Goal: Task Accomplishment & Management: Complete application form

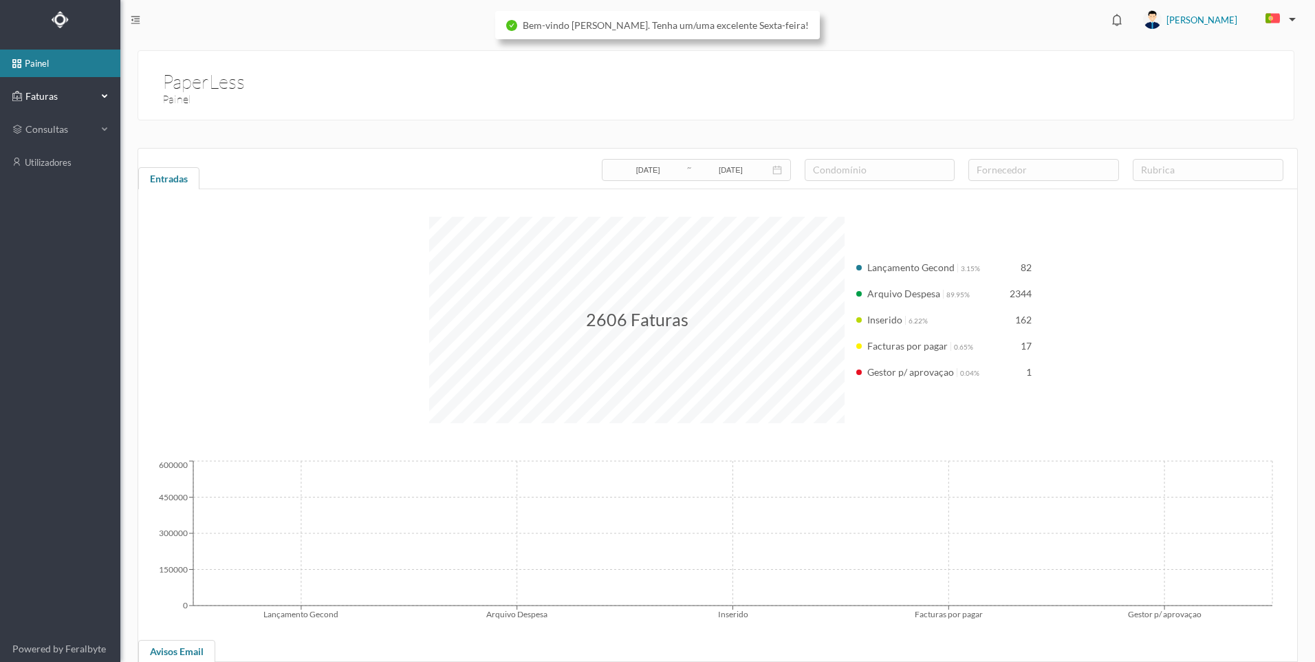
click at [100, 105] on div "Faturas" at bounding box center [60, 97] width 120 height 28
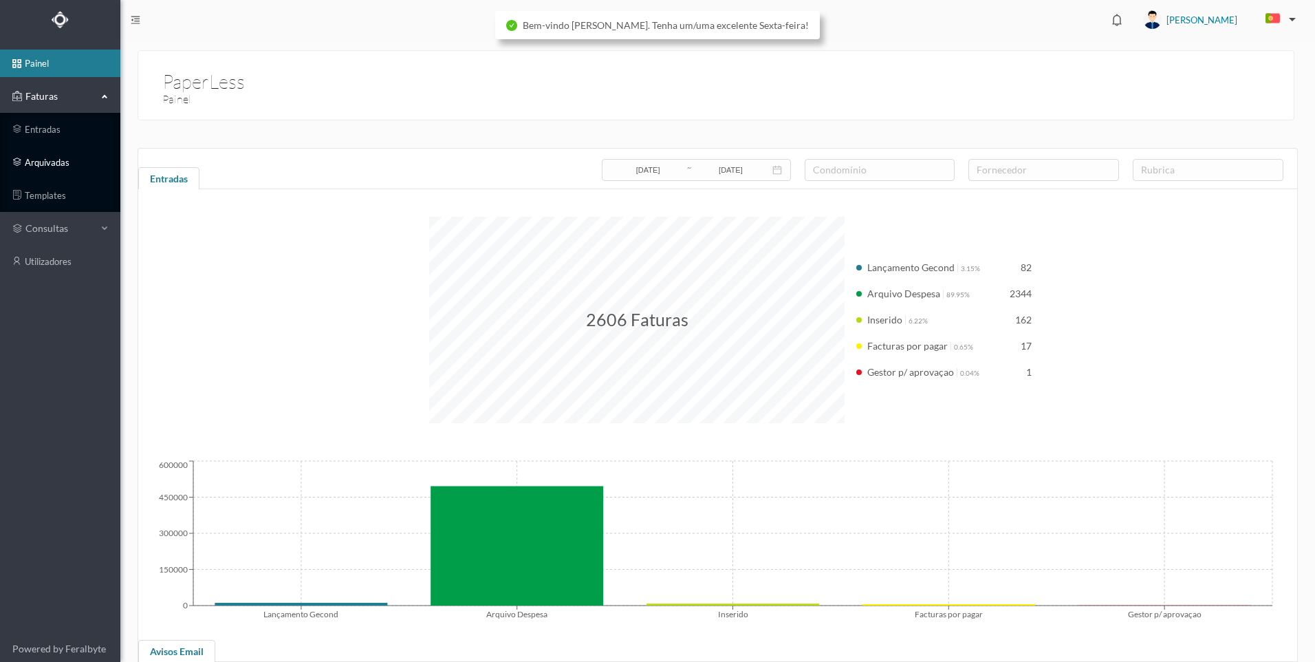
click at [70, 168] on link "arquivadas" at bounding box center [60, 163] width 120 height 28
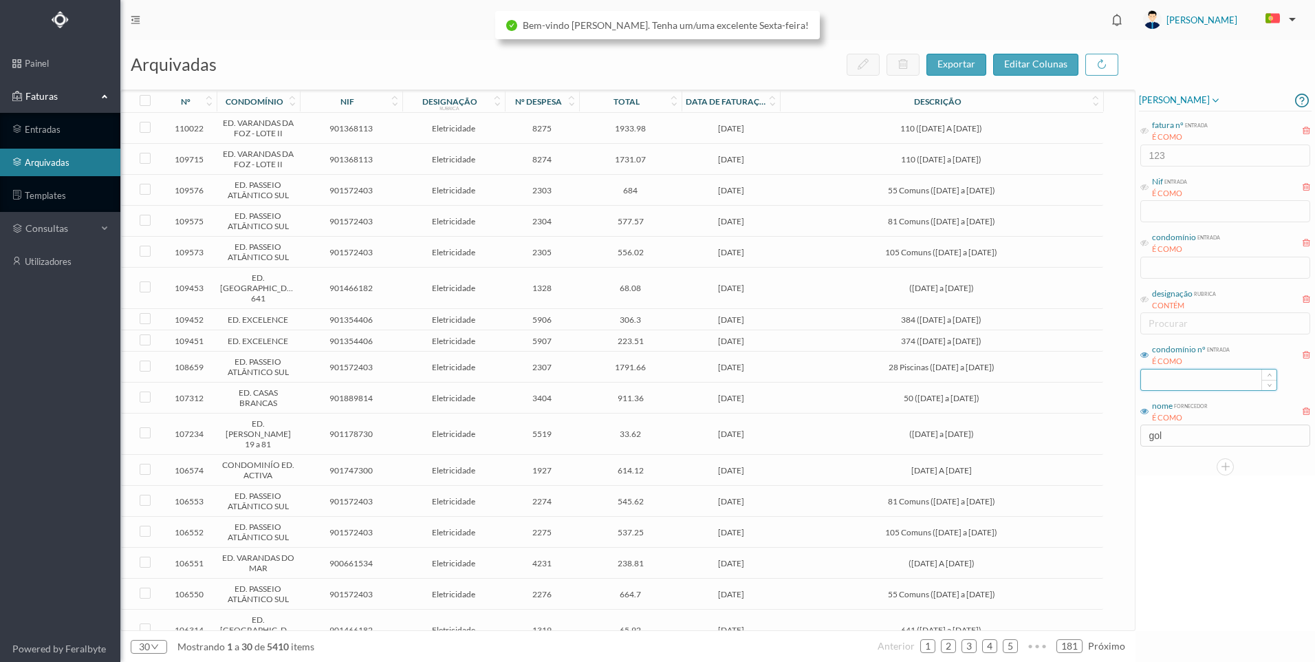
drag, startPoint x: 1146, startPoint y: 355, endPoint x: 1167, endPoint y: 374, distance: 28.2
click at [1146, 356] on icon at bounding box center [1144, 355] width 8 height 8
click at [1168, 374] on input at bounding box center [1208, 379] width 135 height 21
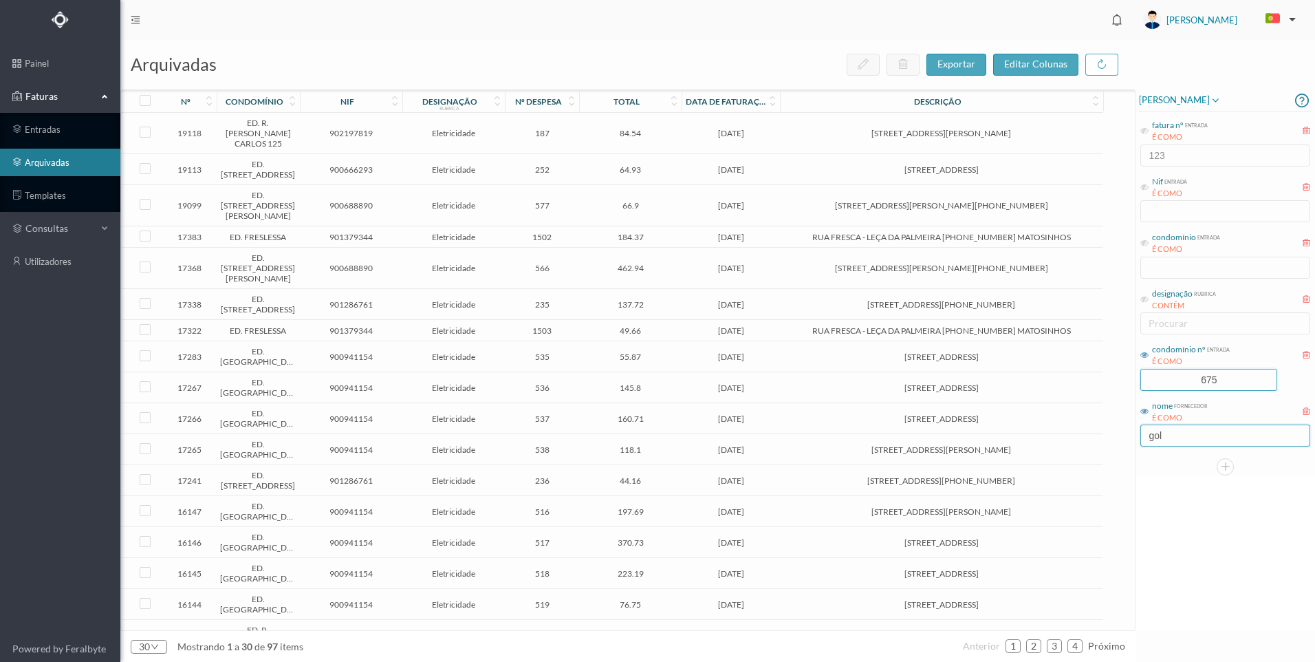
type input "675"
drag, startPoint x: 1173, startPoint y: 440, endPoint x: 1127, endPoint y: 457, distance: 48.3
click at [1136, 439] on div "[PERSON_NAME] fatura nº entrada É COMO 123 Nif entrada É COMO condomínio entrad…" at bounding box center [1224, 282] width 179 height 386
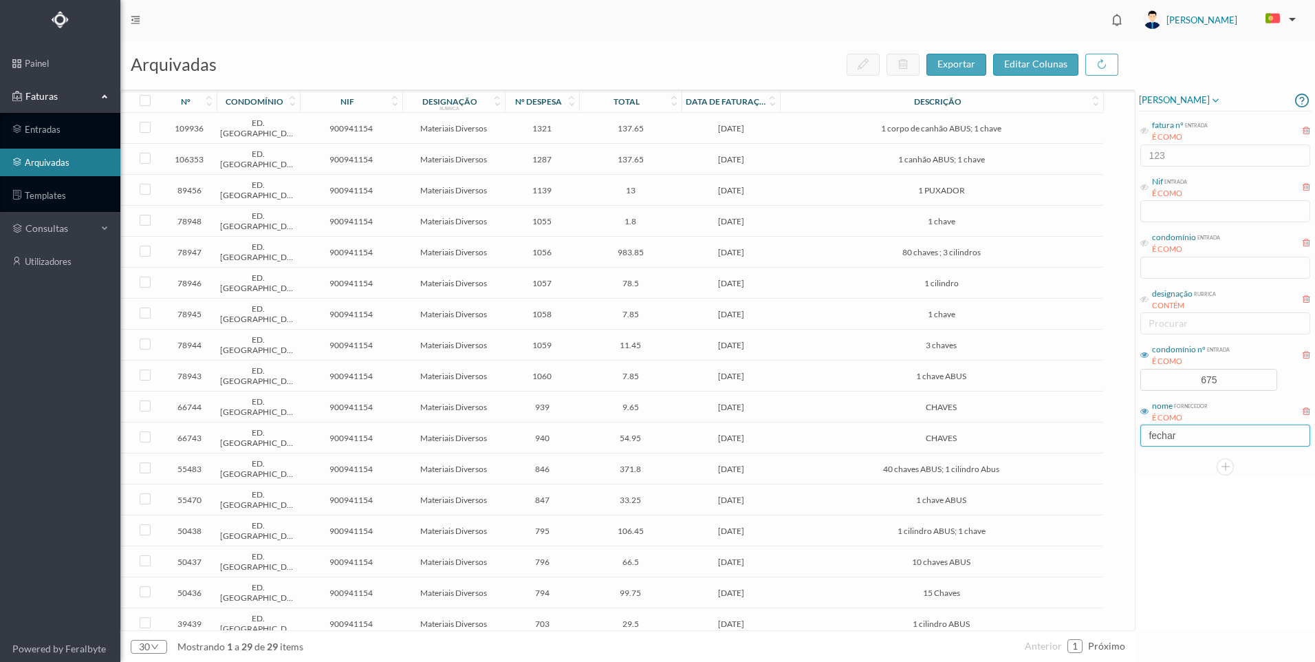
type input "fechar"
click at [790, 135] on td "1 corpo de canhão ABUS; 1 chave" at bounding box center [941, 128] width 323 height 31
click at [789, 135] on td "1 corpo de canhão ABUS; 1 chave" at bounding box center [941, 128] width 323 height 31
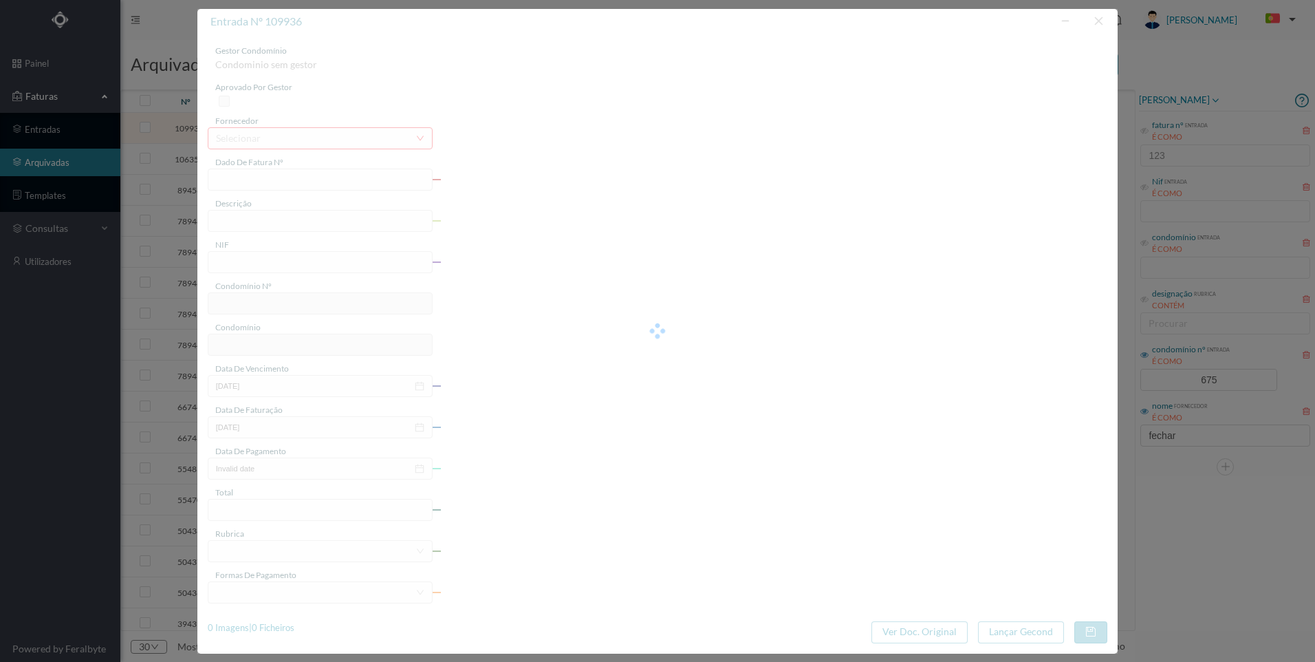
type input "FAC 25/370"
type input "1 corpo de canhão ABUS; 1 chave"
type input "900941154"
type input "[DATE]"
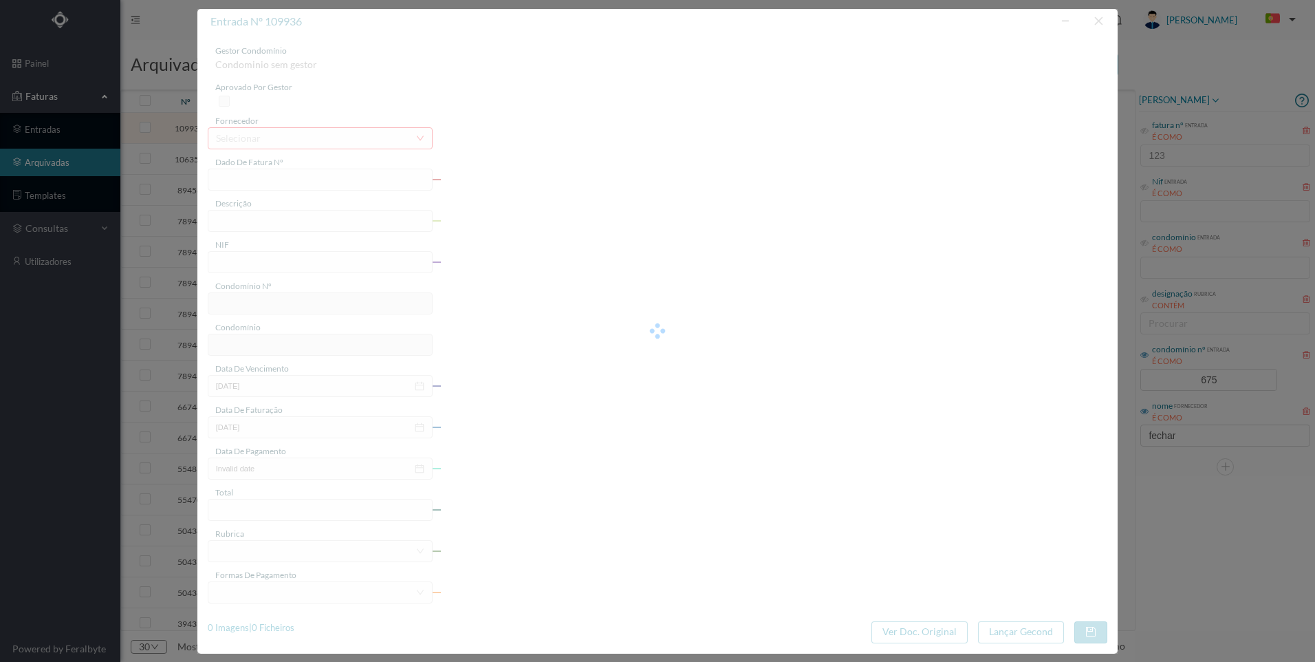
type input "[DATE]"
type input "137.65"
type input "675"
type input "ED. [GEOGRAPHIC_DATA]"
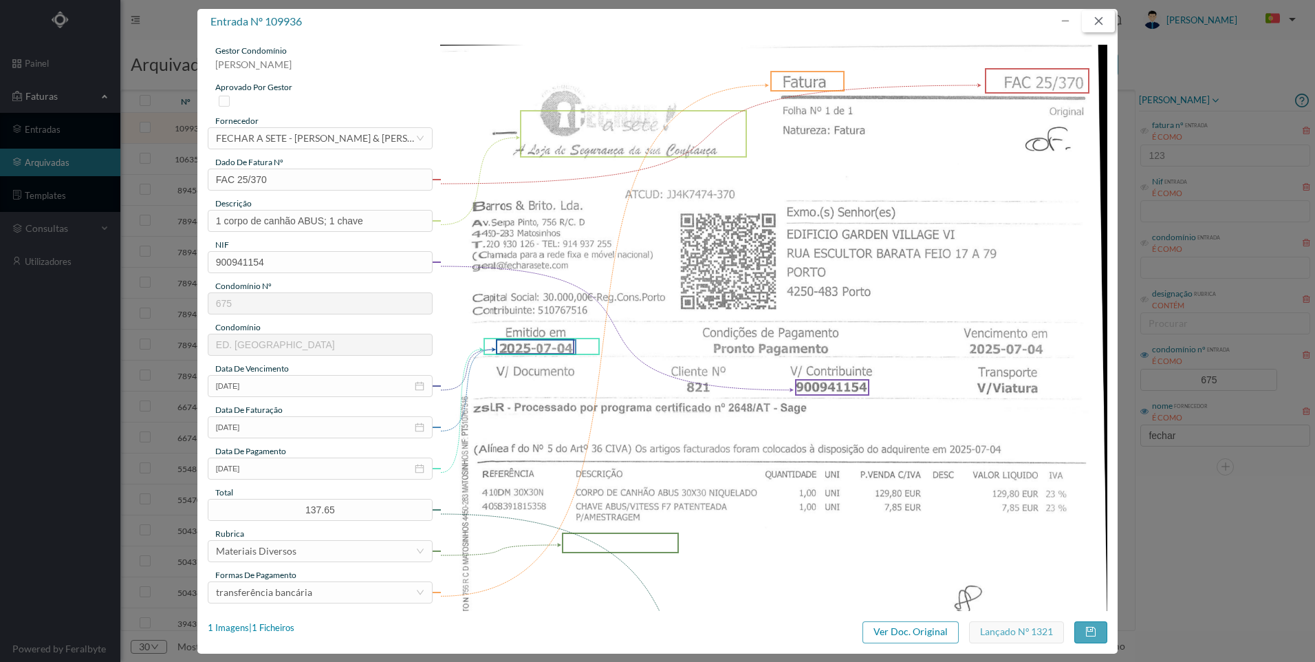
click at [1102, 20] on button "button" at bounding box center [1098, 21] width 33 height 22
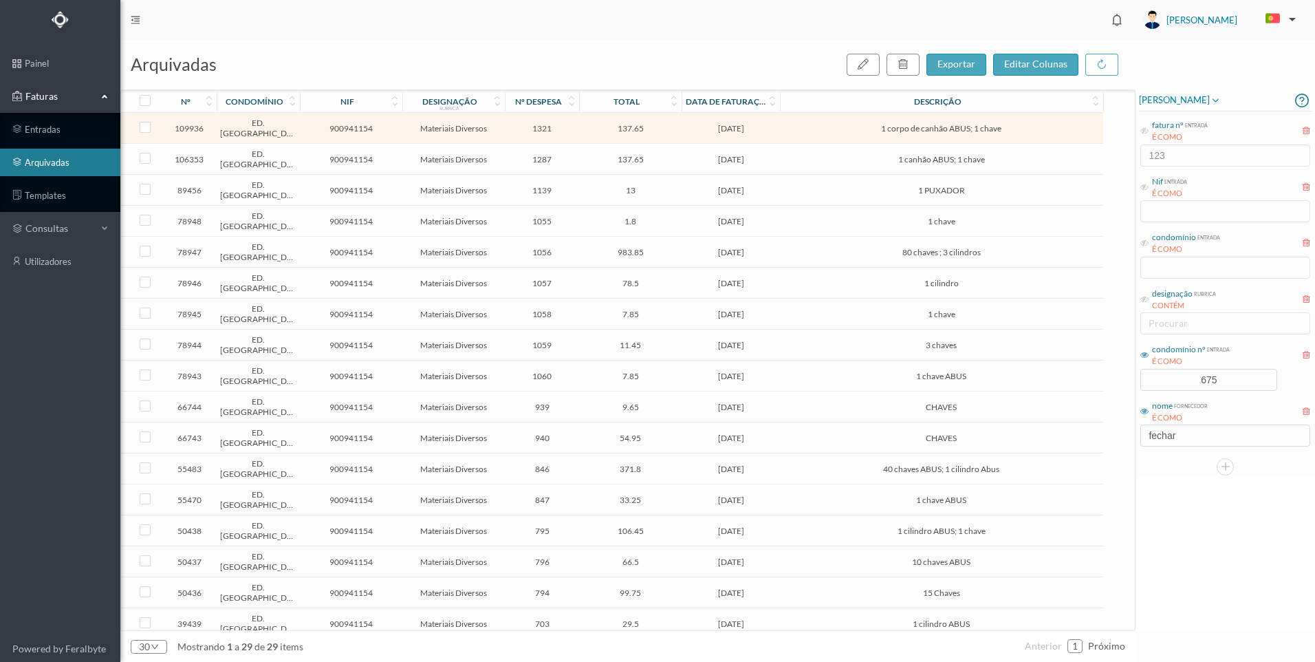
click at [1001, 164] on td "1 canhão ABUS; 1 chave" at bounding box center [941, 159] width 323 height 31
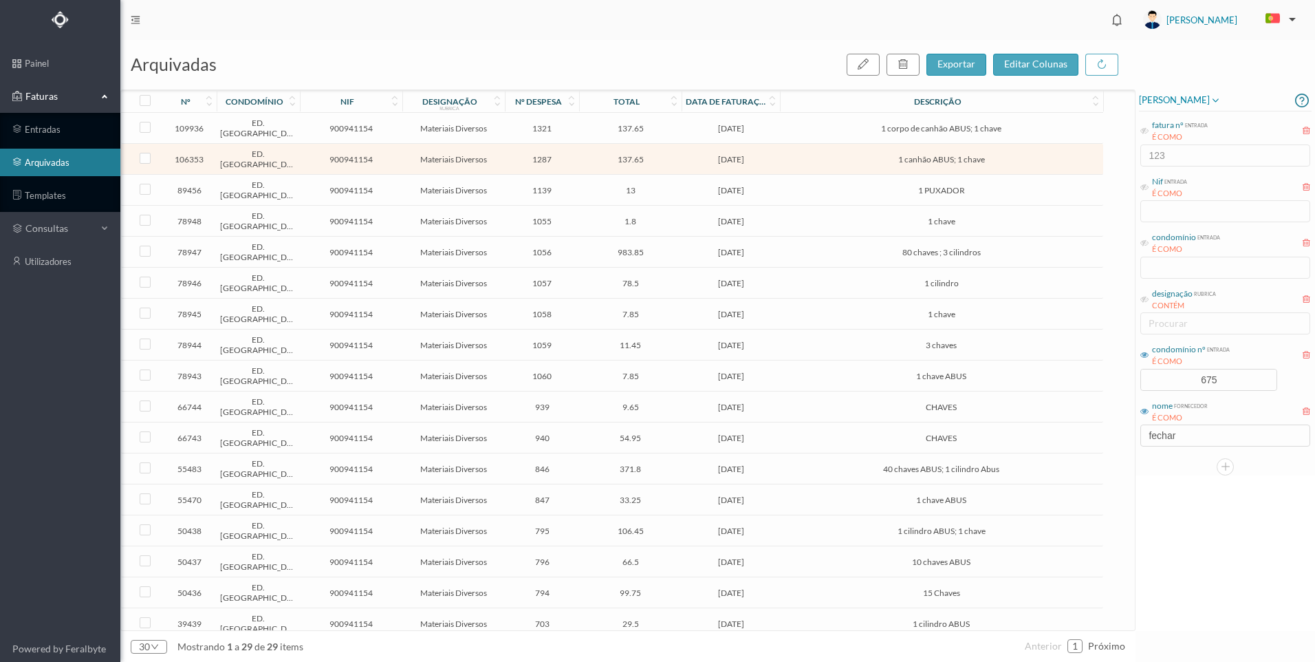
click at [1001, 164] on td "1 canhão ABUS; 1 chave" at bounding box center [941, 159] width 323 height 31
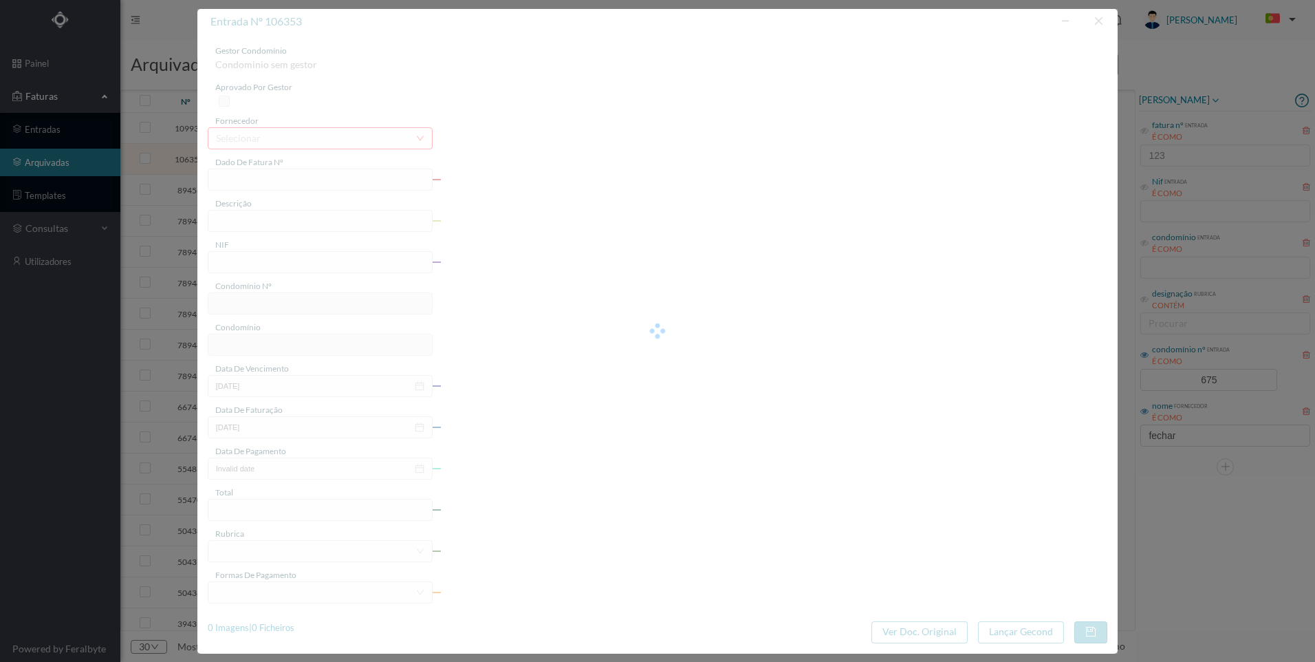
type input "FAC 25/350"
type input "1 canhão ABUS; 1 chave"
type input "900941154"
type input "[DATE]"
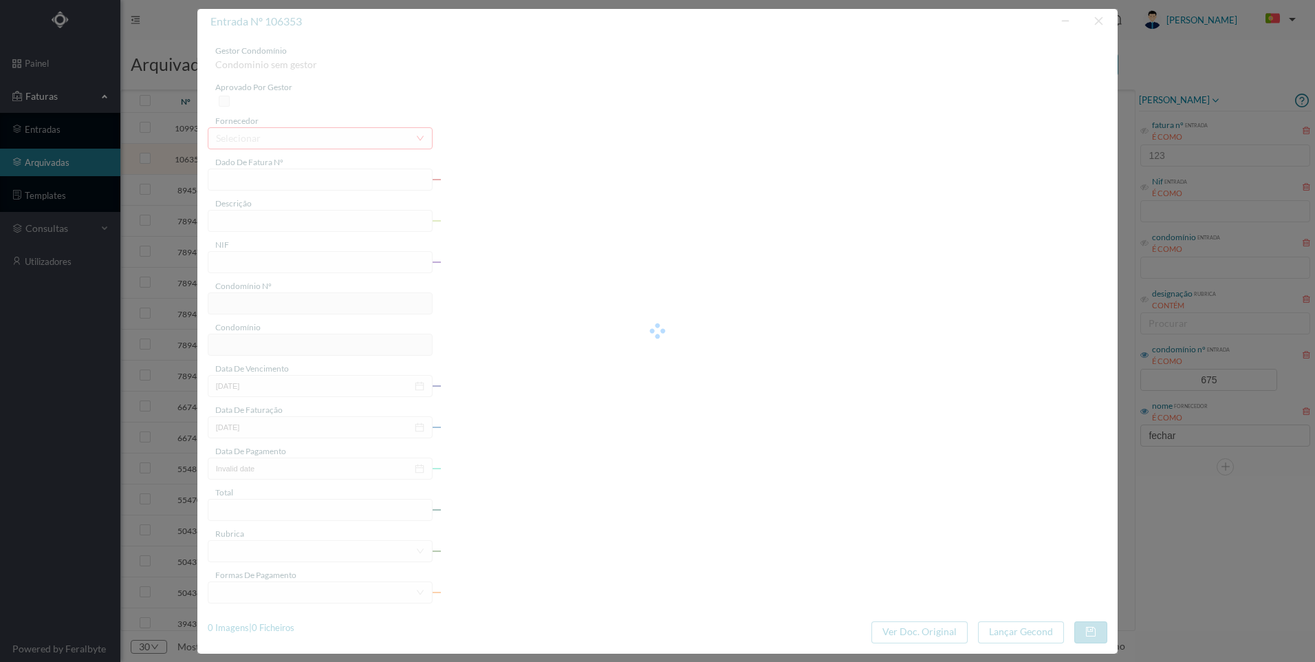
type input "[DATE]"
type input "137.65"
type input "675"
type input "ED. [GEOGRAPHIC_DATA]"
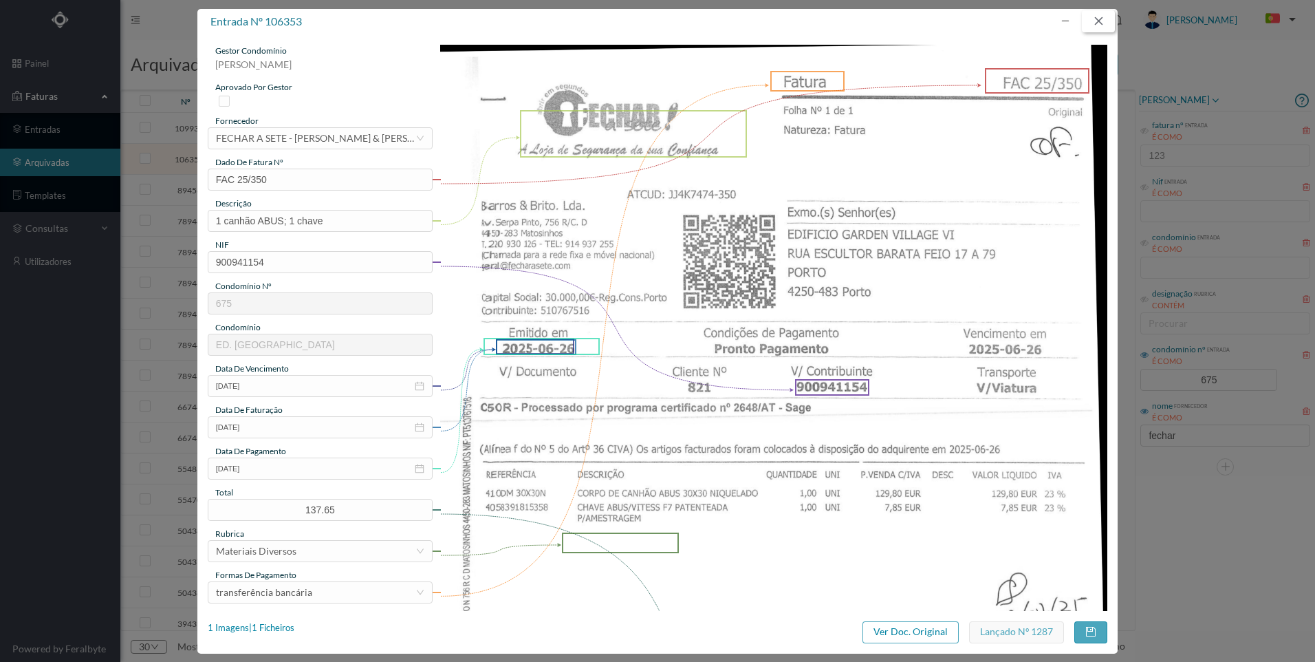
drag, startPoint x: 1103, startPoint y: 28, endPoint x: 1042, endPoint y: 135, distance: 122.9
click at [1103, 29] on button "button" at bounding box center [1098, 21] width 33 height 22
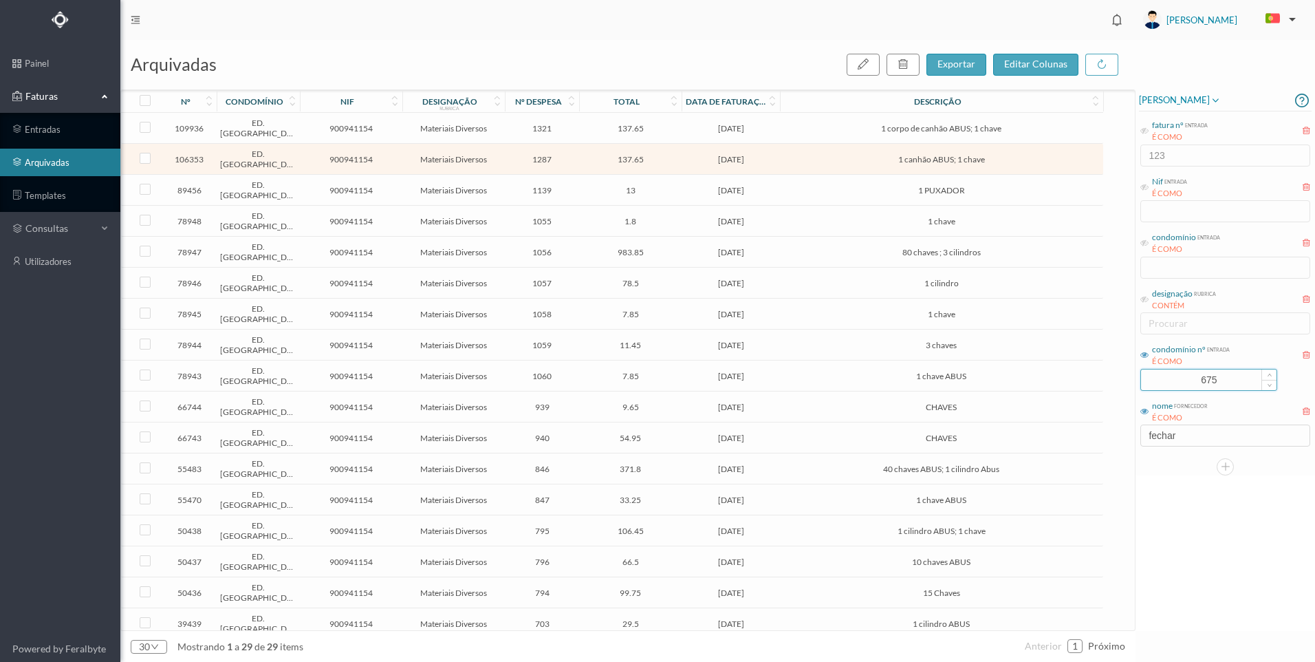
drag, startPoint x: 1199, startPoint y: 378, endPoint x: 1186, endPoint y: 380, distance: 13.1
click at [1187, 380] on input "675" at bounding box center [1208, 379] width 135 height 21
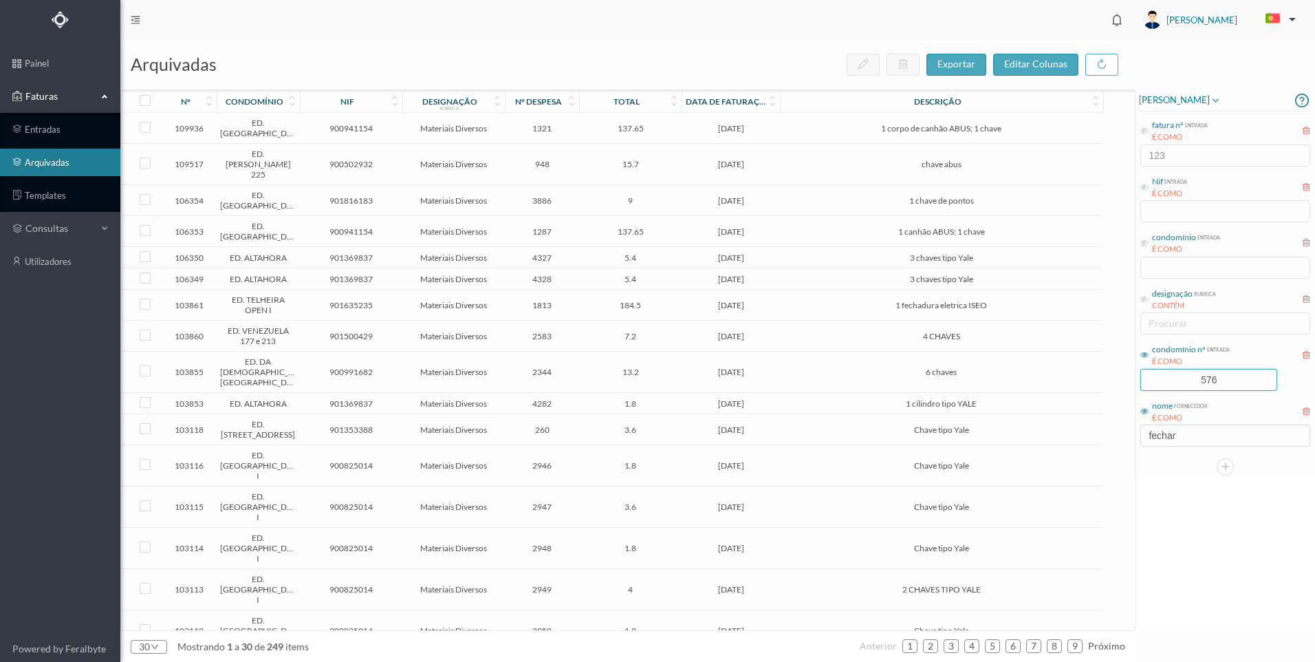
type input "576"
click at [1174, 516] on div "[PERSON_NAME] fatura nº entrada É COMO 123 Nif entrada É COMO condomínio entrad…" at bounding box center [1224, 359] width 179 height 541
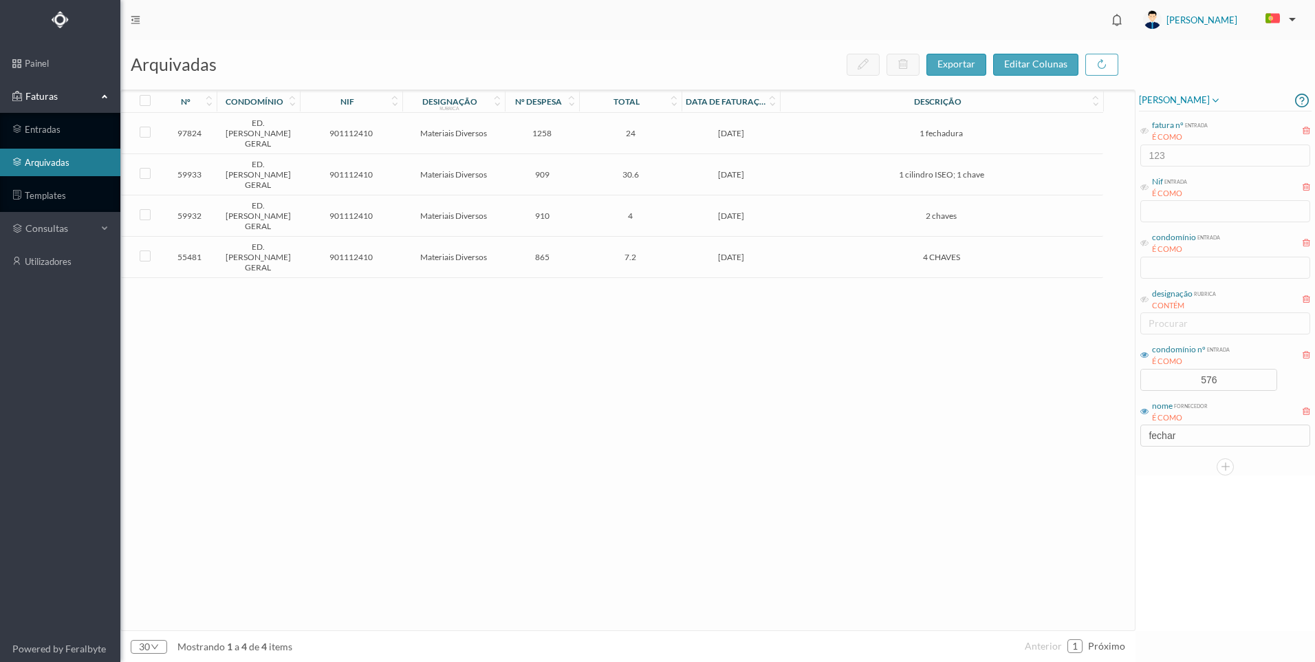
click at [719, 252] on span "[DATE]" at bounding box center [730, 257] width 91 height 10
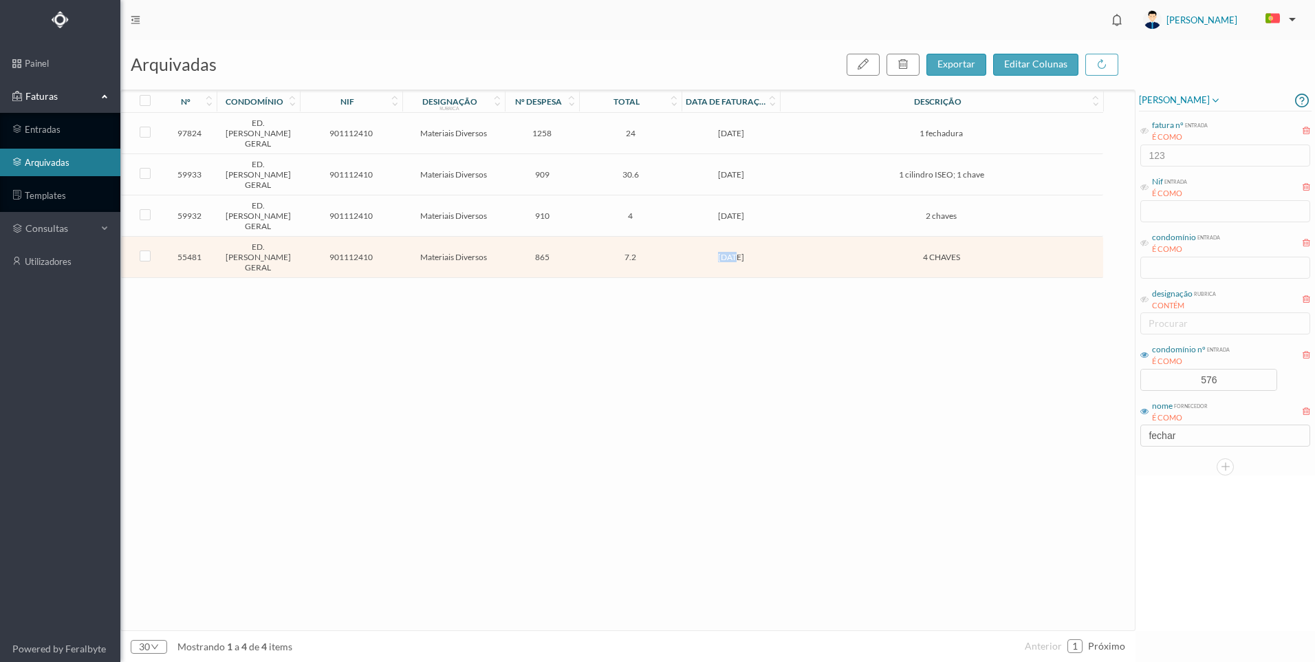
click at [719, 252] on span "[DATE]" at bounding box center [730, 257] width 91 height 10
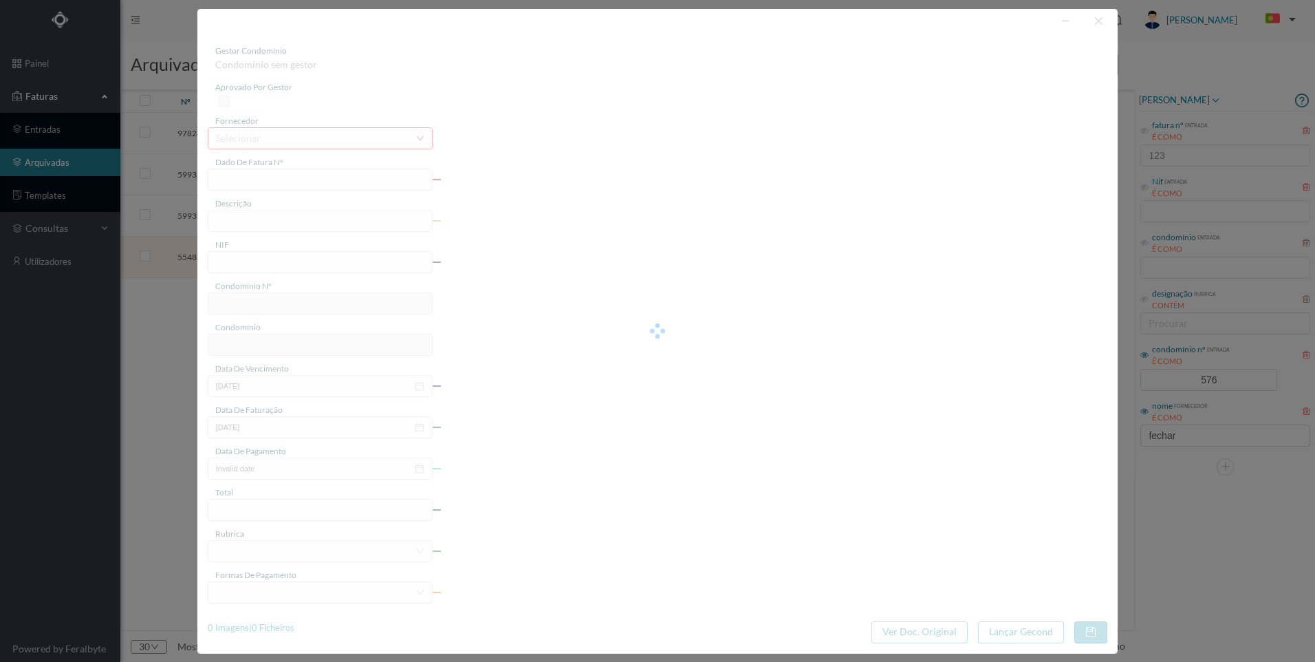
type input "FAC 23/327"
type input "4 CHAVES"
type input "901112410"
type input "[DATE]"
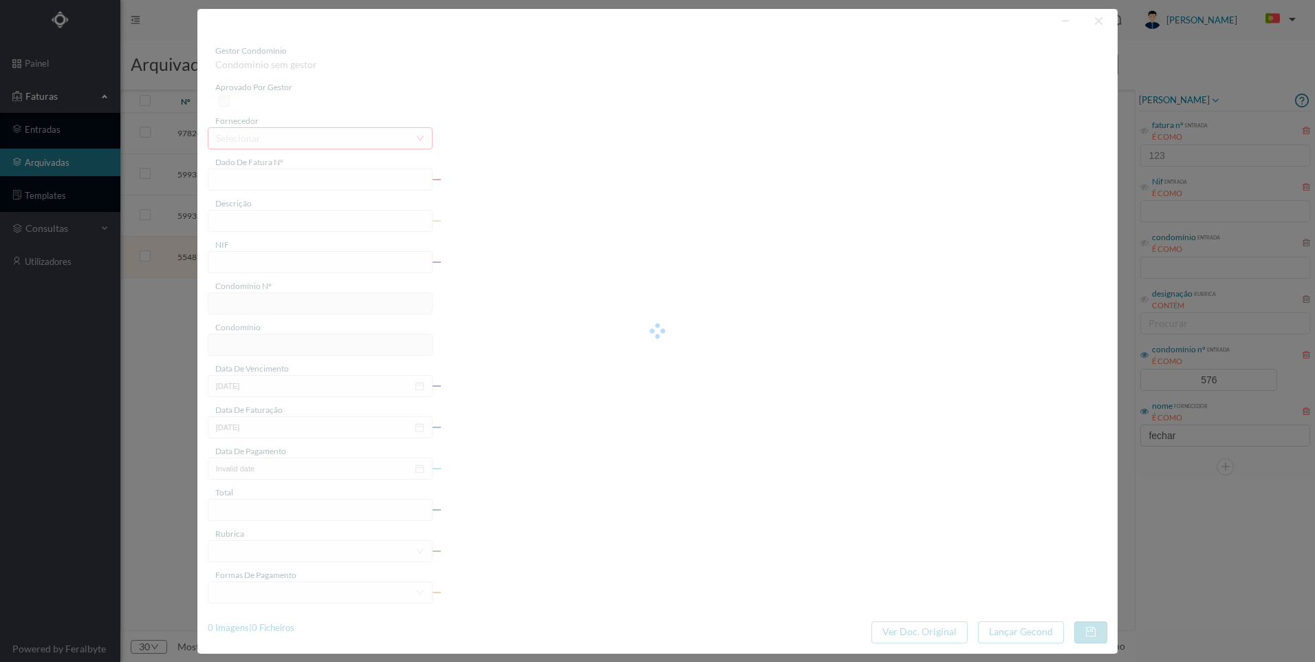
type input "[DATE]"
type input "7.20"
type input "576"
type input "ED. [PERSON_NAME] GERAL"
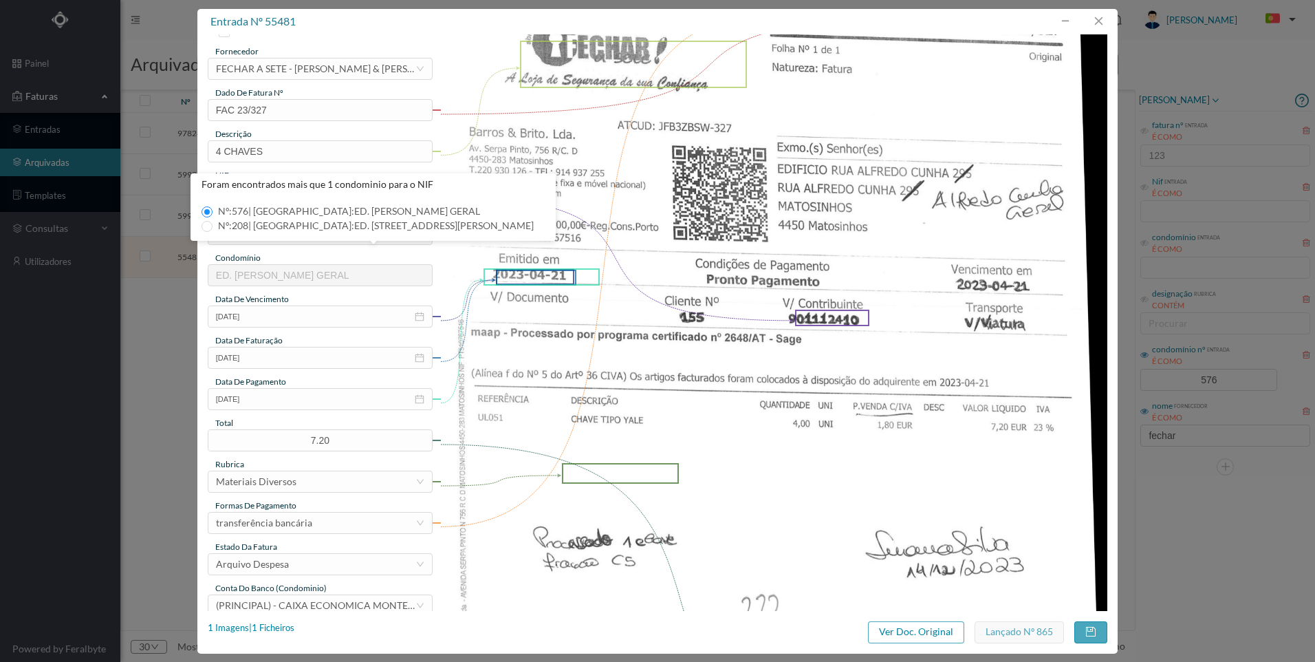
scroll to position [69, 0]
click at [1101, 19] on button "button" at bounding box center [1098, 21] width 33 height 22
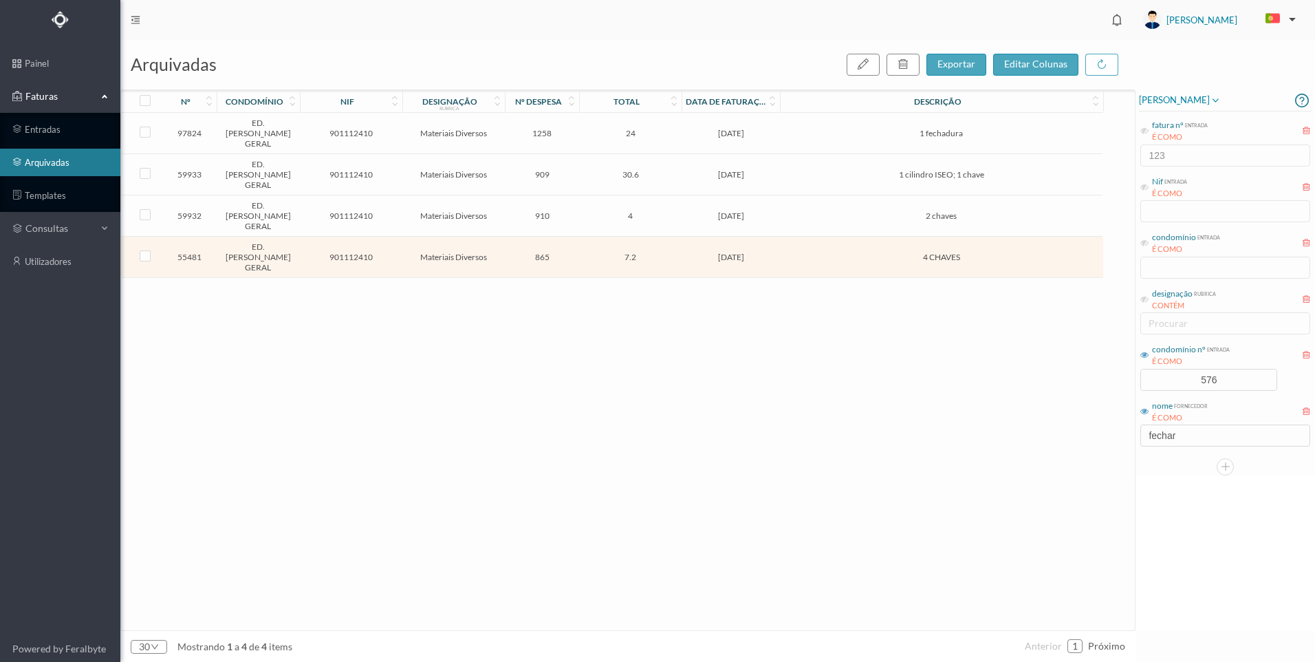
click at [774, 169] on span "[DATE]" at bounding box center [730, 174] width 91 height 10
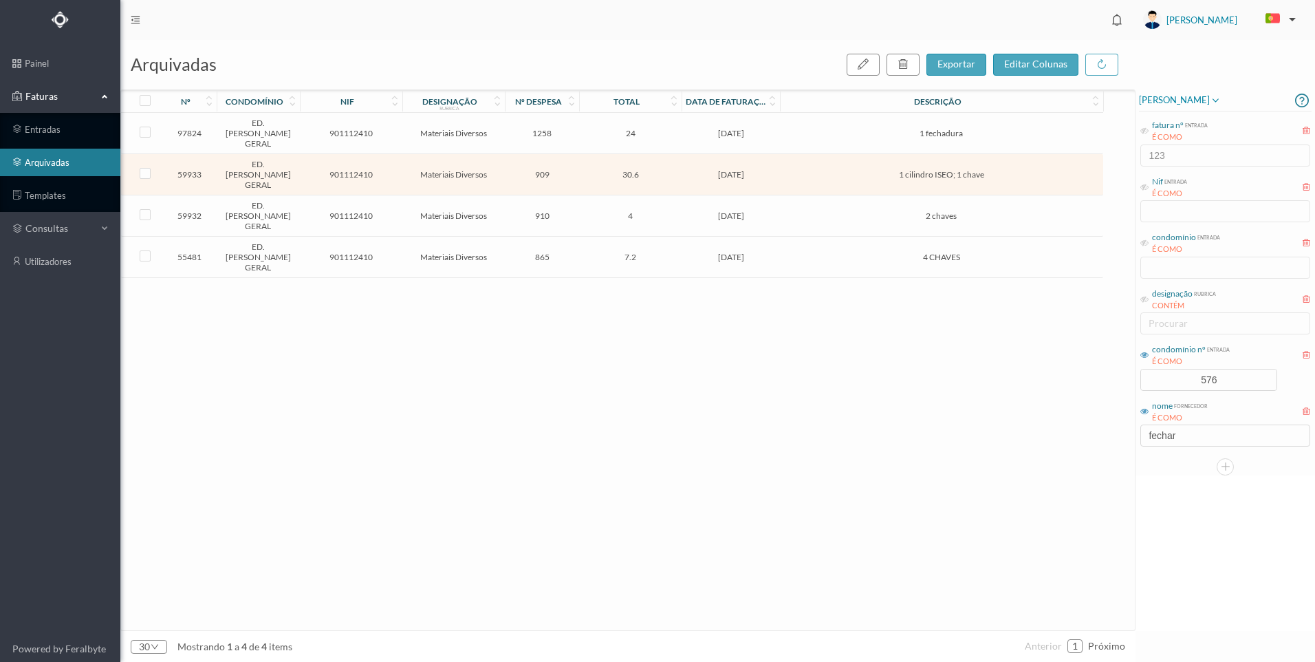
click at [774, 169] on span "[DATE]" at bounding box center [730, 174] width 91 height 10
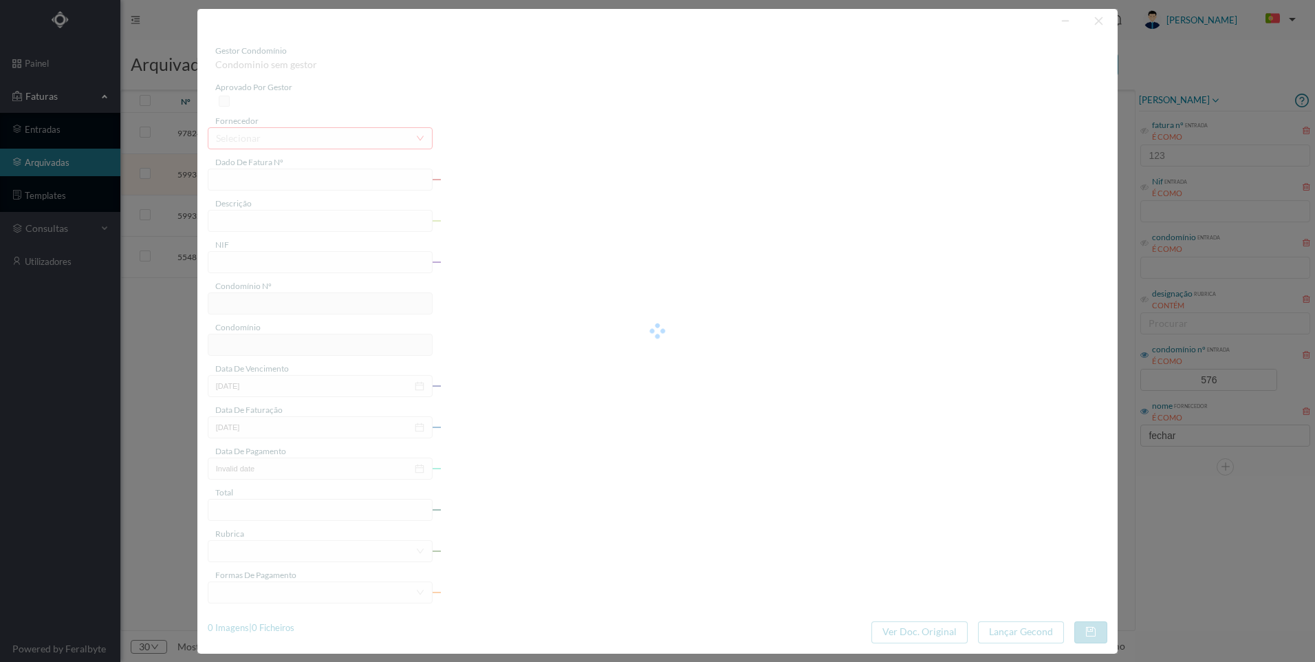
type input "FAC 24/23"
type input "1 cilindro ISEO; 1 chave"
type input "901112410"
type input "[DATE]"
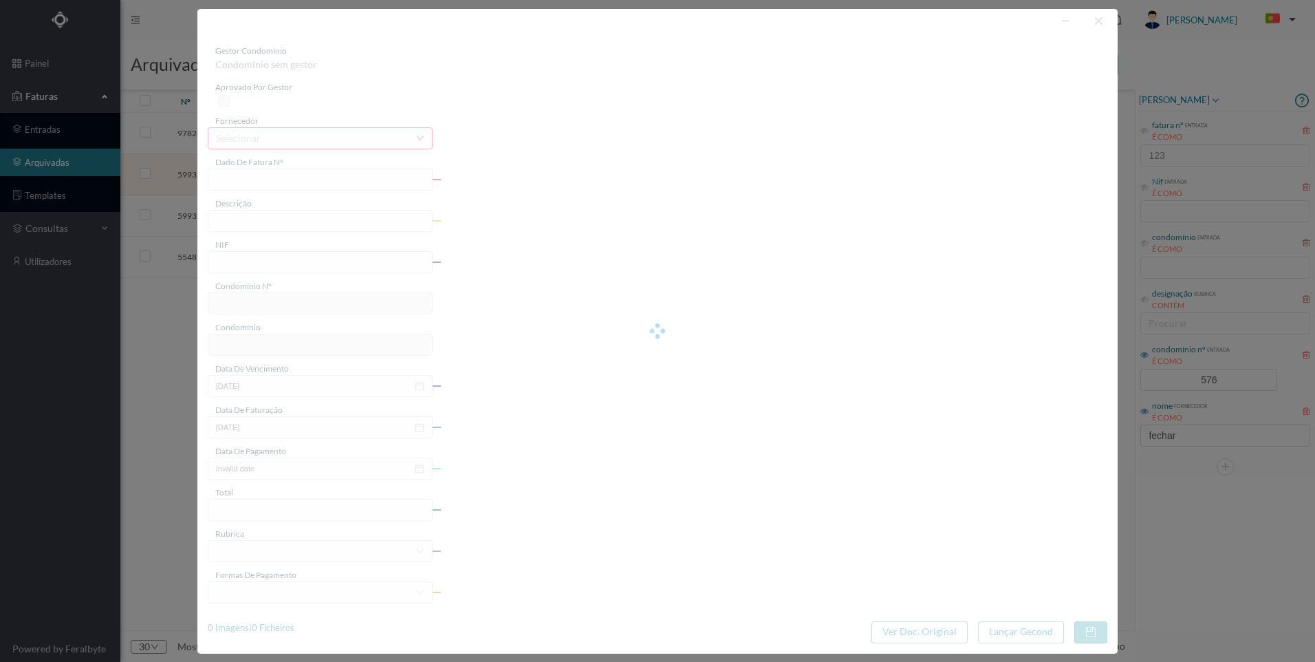
type input "[DATE]"
type input "30.60"
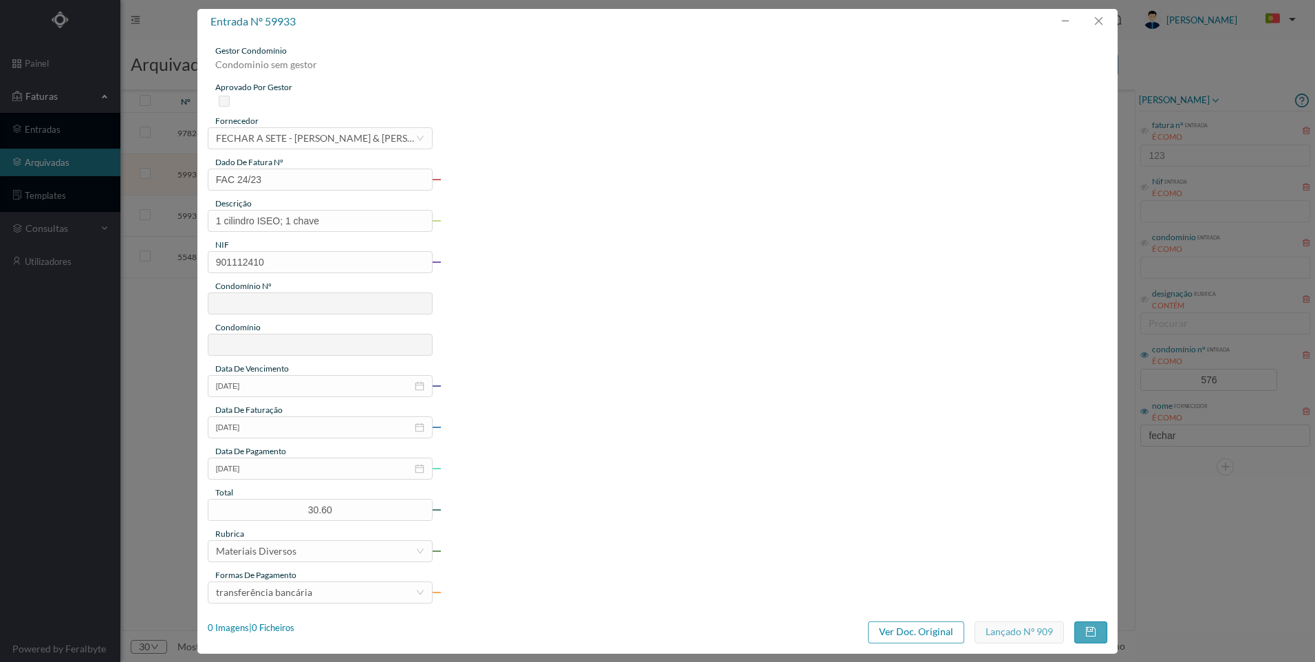
type input "576"
type input "ED. [PERSON_NAME] GERAL"
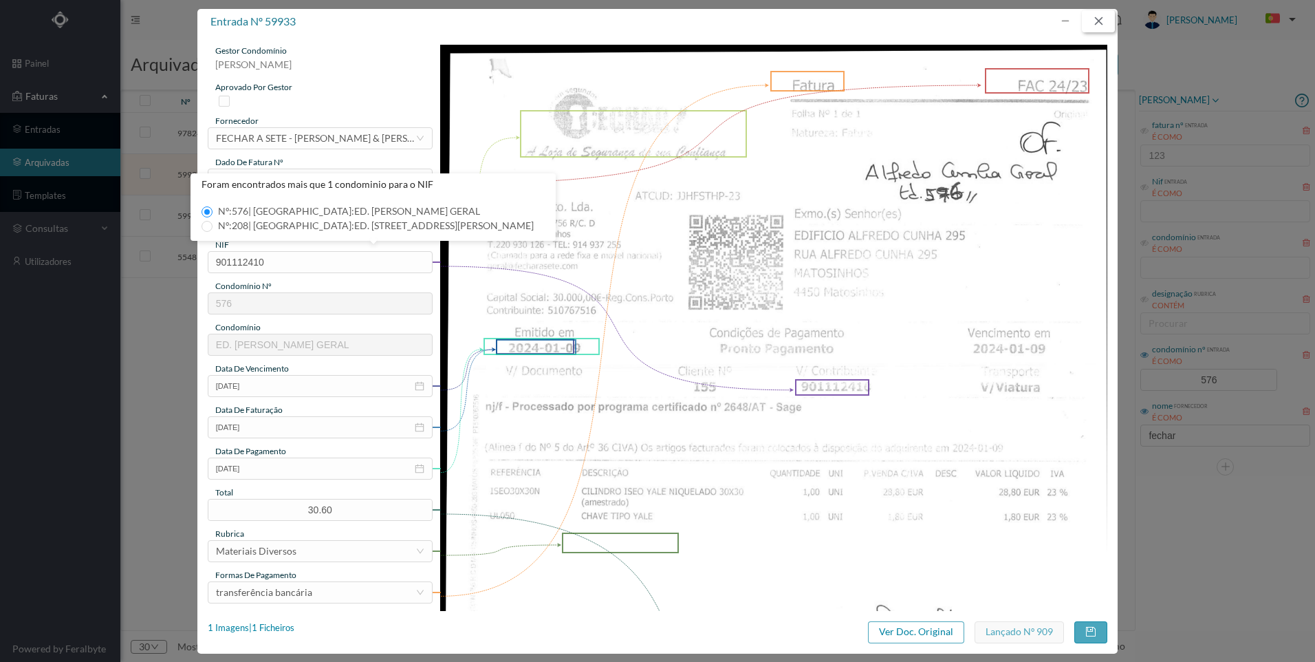
click at [1103, 14] on button "button" at bounding box center [1098, 21] width 33 height 22
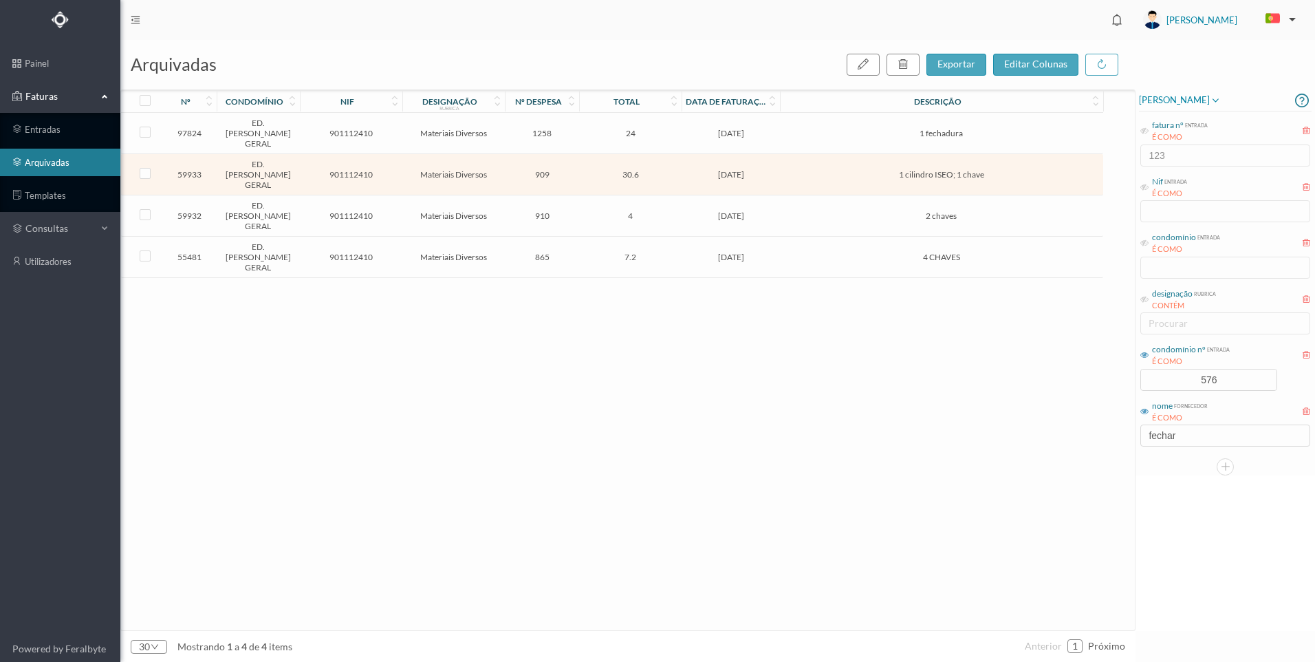
click at [812, 196] on td "2 chaves" at bounding box center [941, 215] width 323 height 41
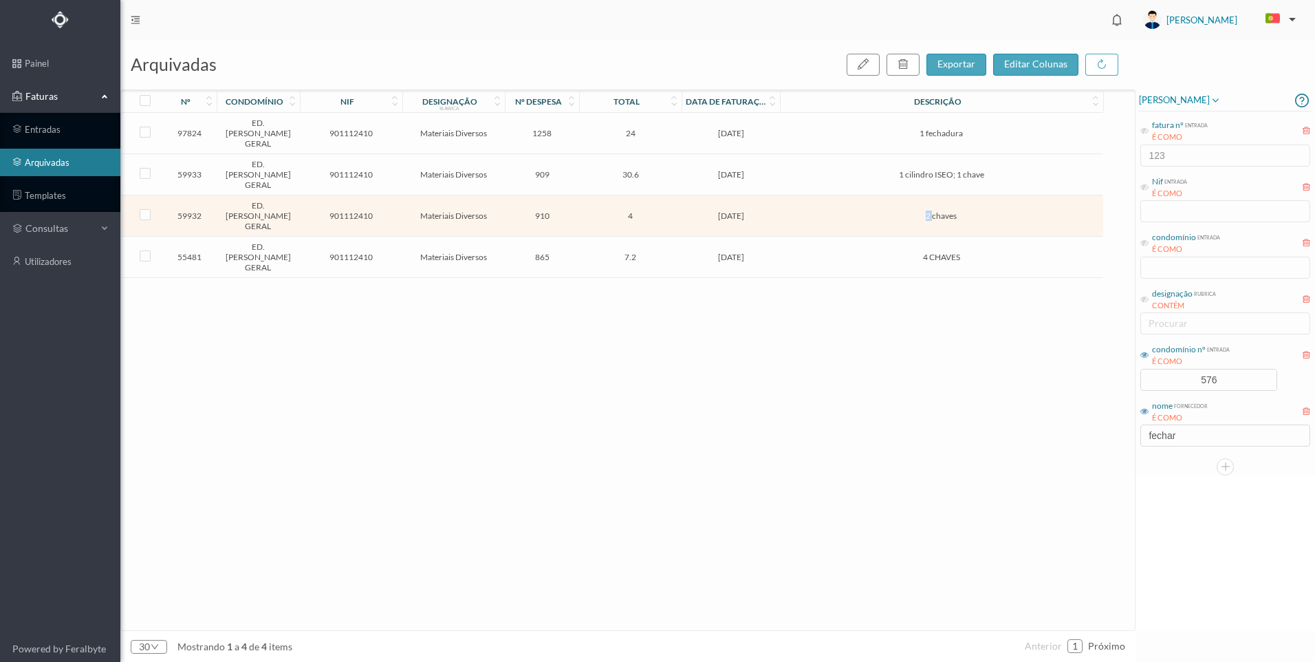
click at [812, 196] on td "2 chaves" at bounding box center [941, 215] width 323 height 41
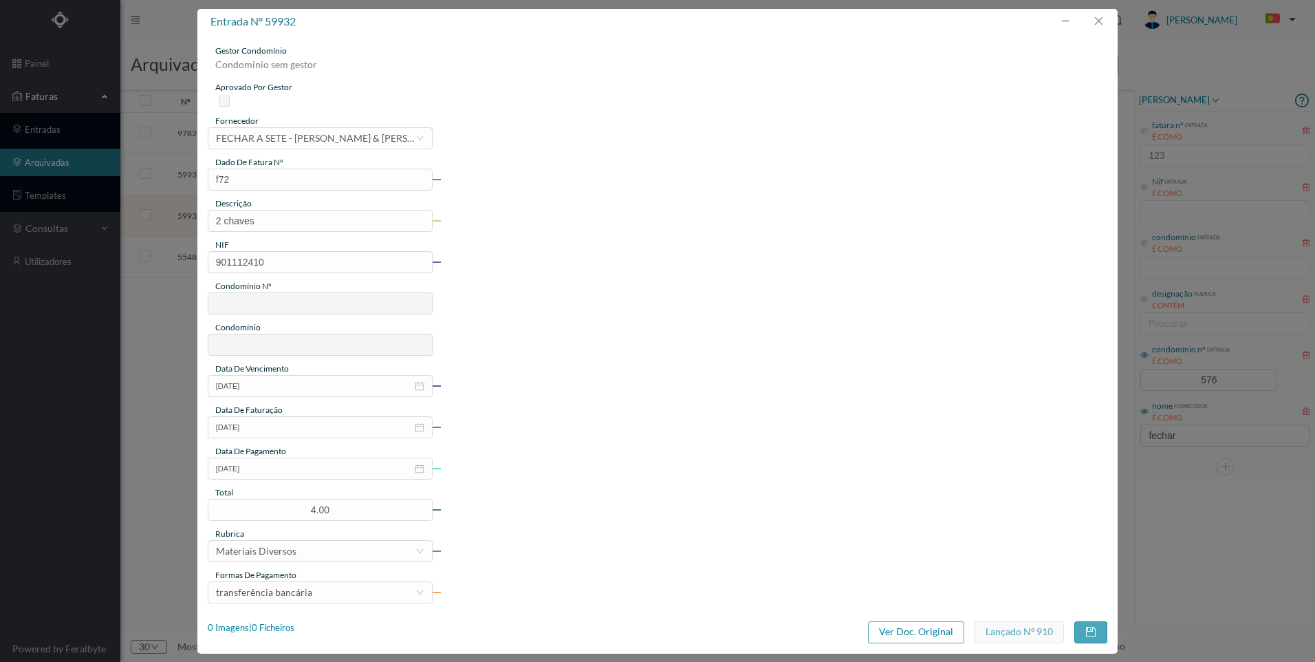
type input "576"
type input "ED. [PERSON_NAME] GERAL"
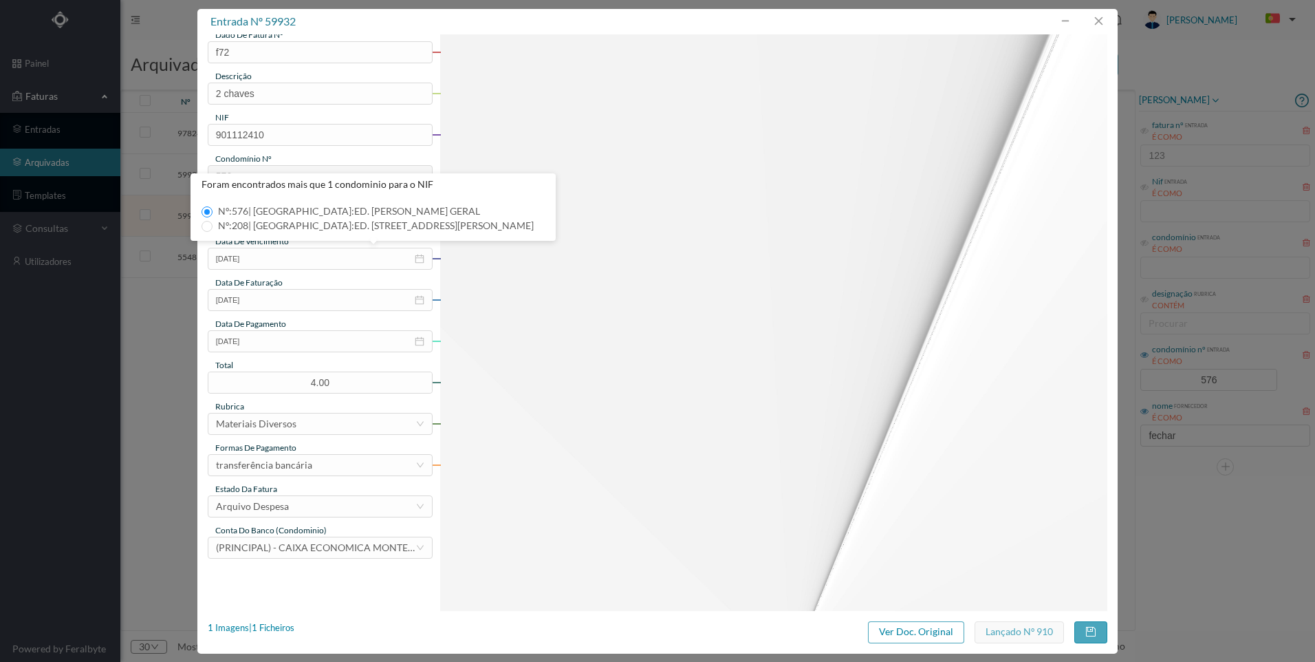
scroll to position [275, 0]
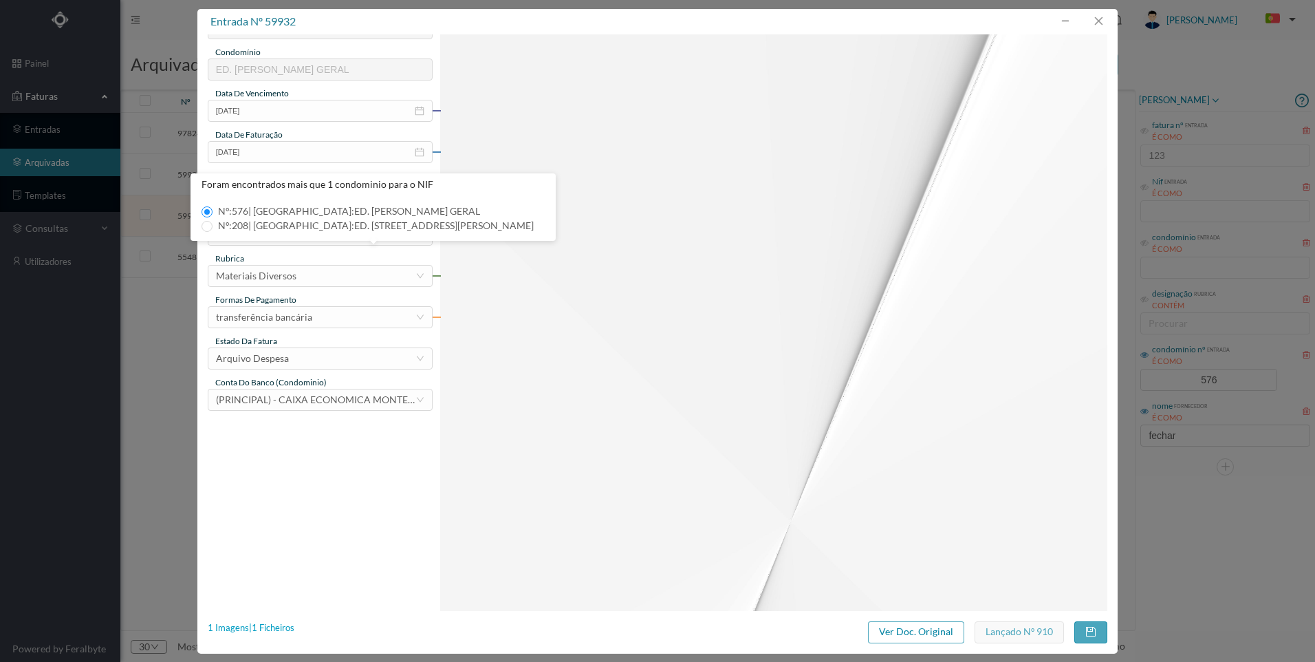
click at [285, 628] on div "1 Imagens | 1 Ficheiros" at bounding box center [251, 628] width 87 height 14
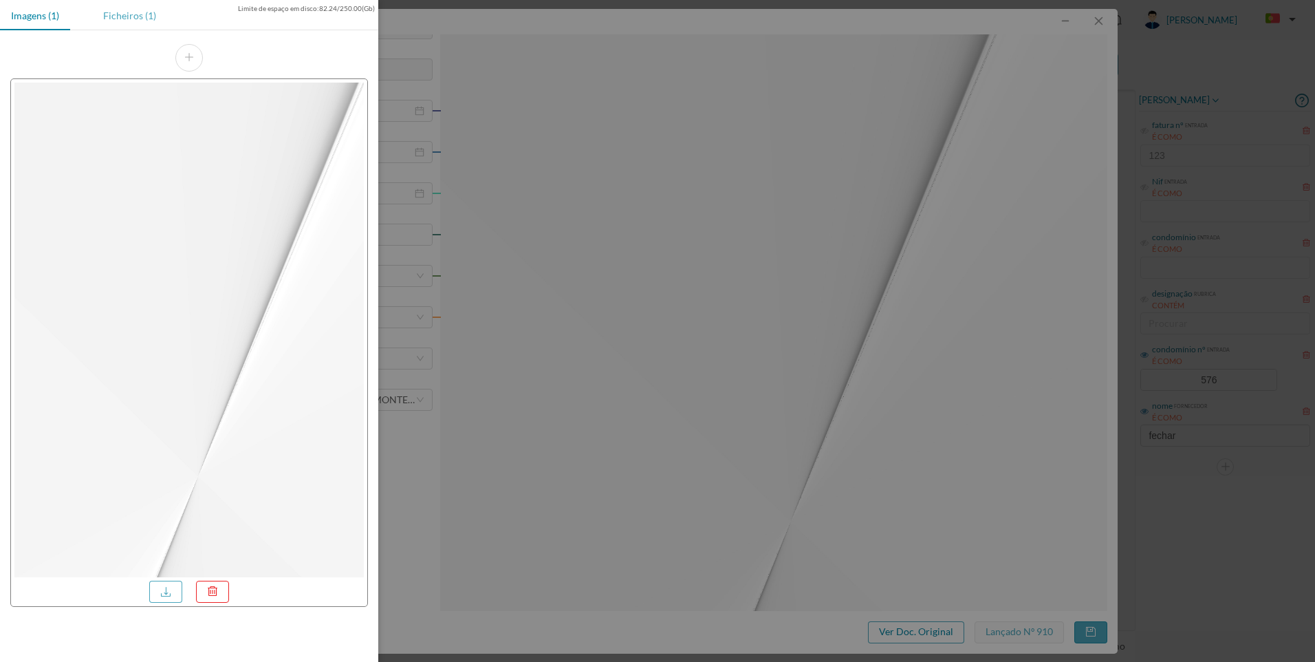
click at [141, 18] on div "Ficheiros (1)" at bounding box center [129, 15] width 75 height 31
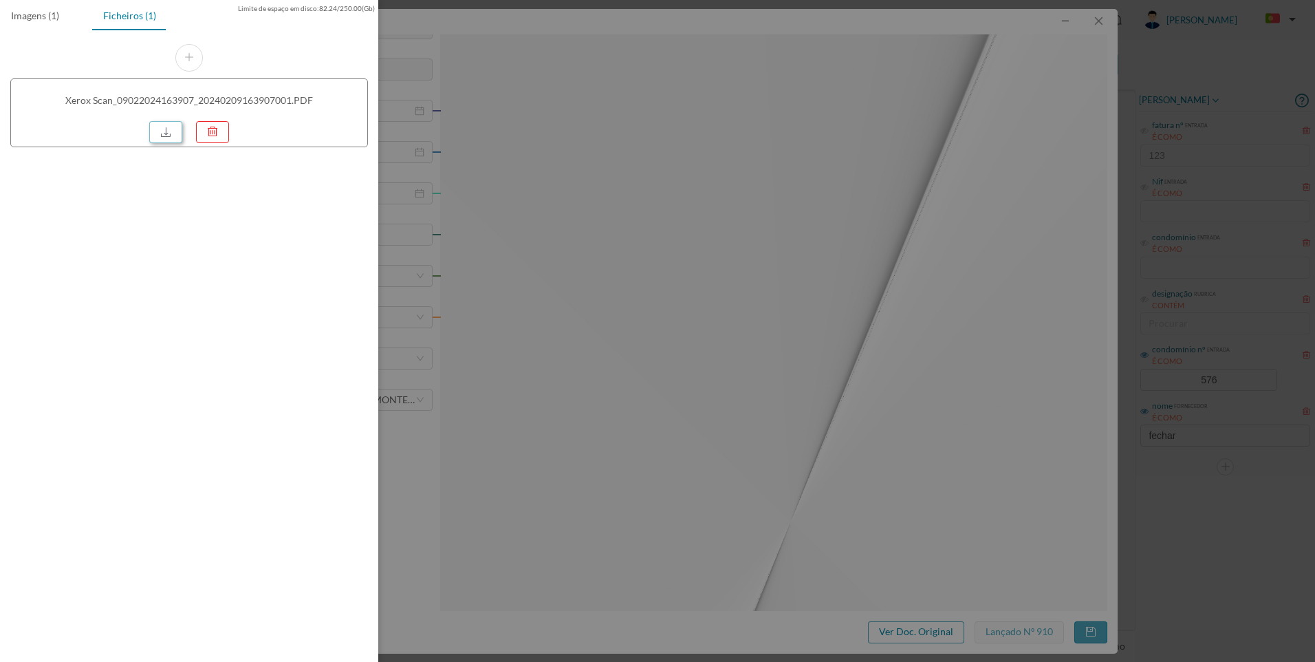
click at [160, 140] on link at bounding box center [165, 132] width 33 height 22
drag, startPoint x: 626, startPoint y: 119, endPoint x: 712, endPoint y: 129, distance: 87.2
click at [626, 118] on div at bounding box center [657, 331] width 1315 height 662
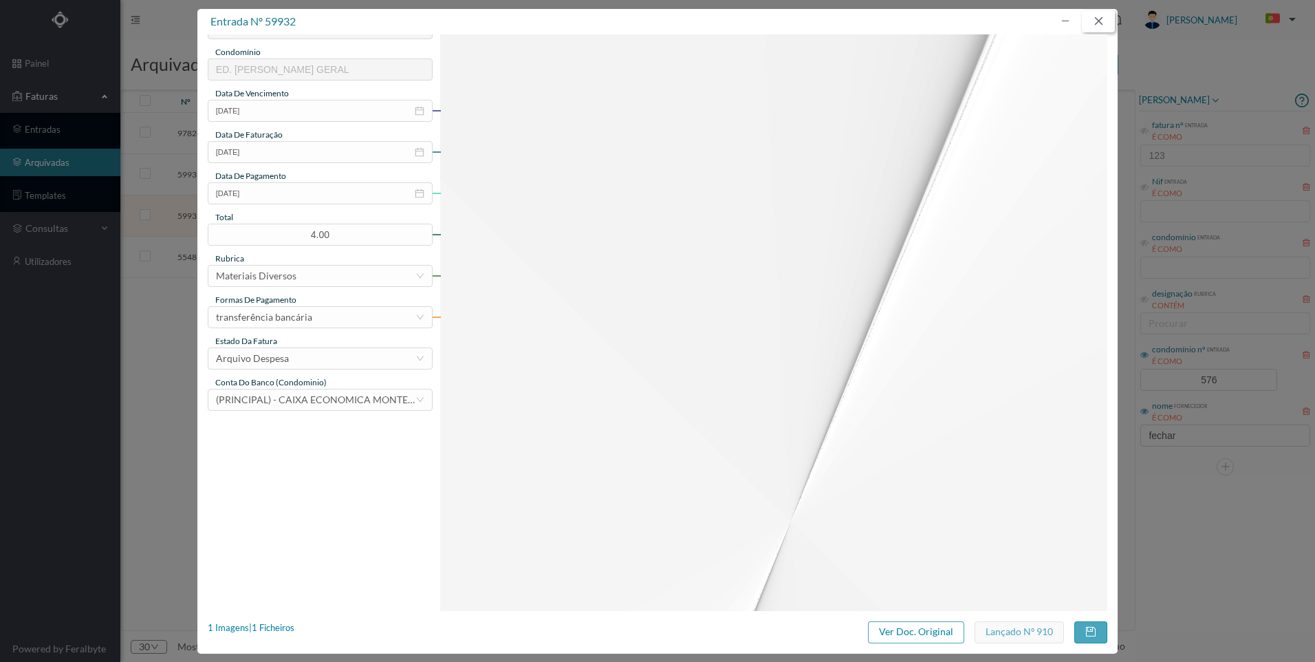
click at [1100, 23] on button "button" at bounding box center [1098, 21] width 33 height 22
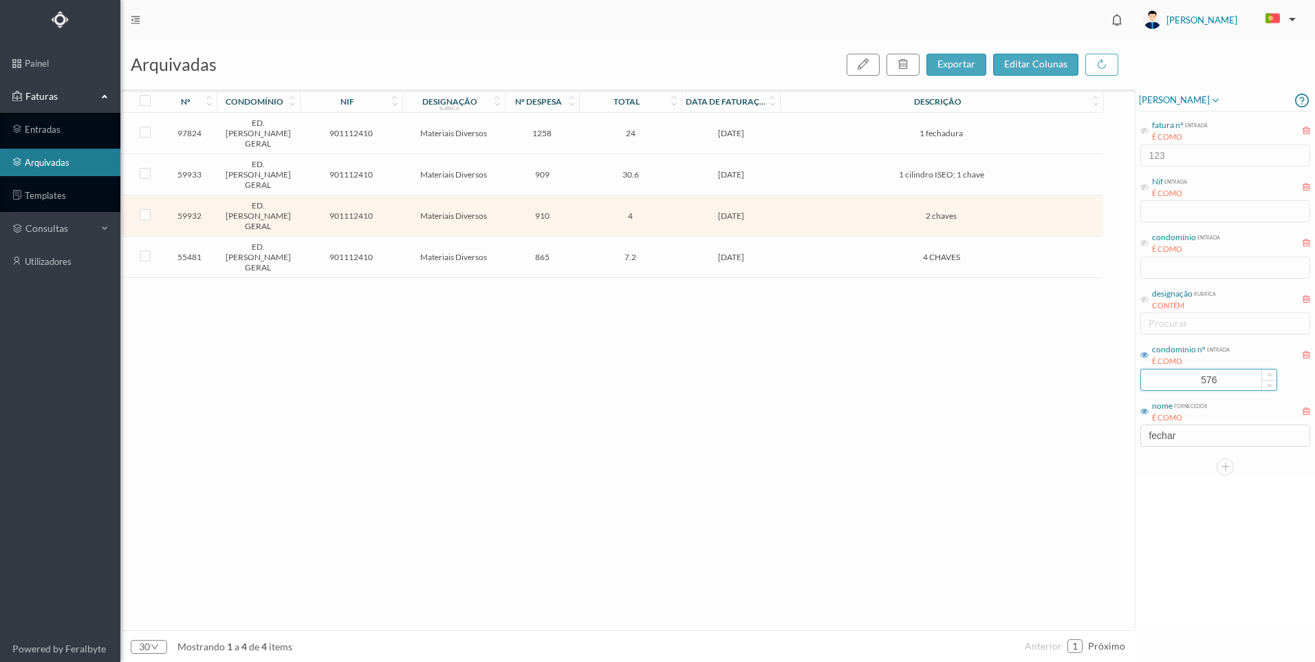
drag, startPoint x: 1245, startPoint y: 382, endPoint x: 1169, endPoint y: 382, distance: 76.3
click at [1181, 382] on input "576" at bounding box center [1208, 379] width 135 height 21
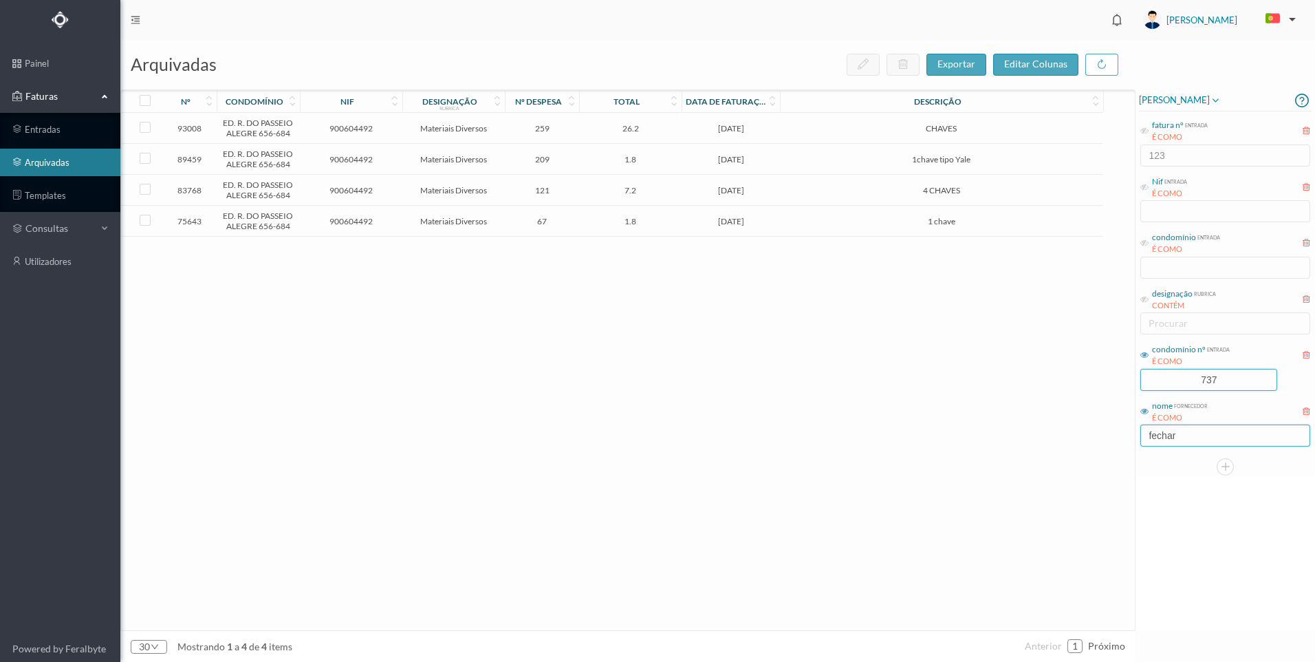
type input "737"
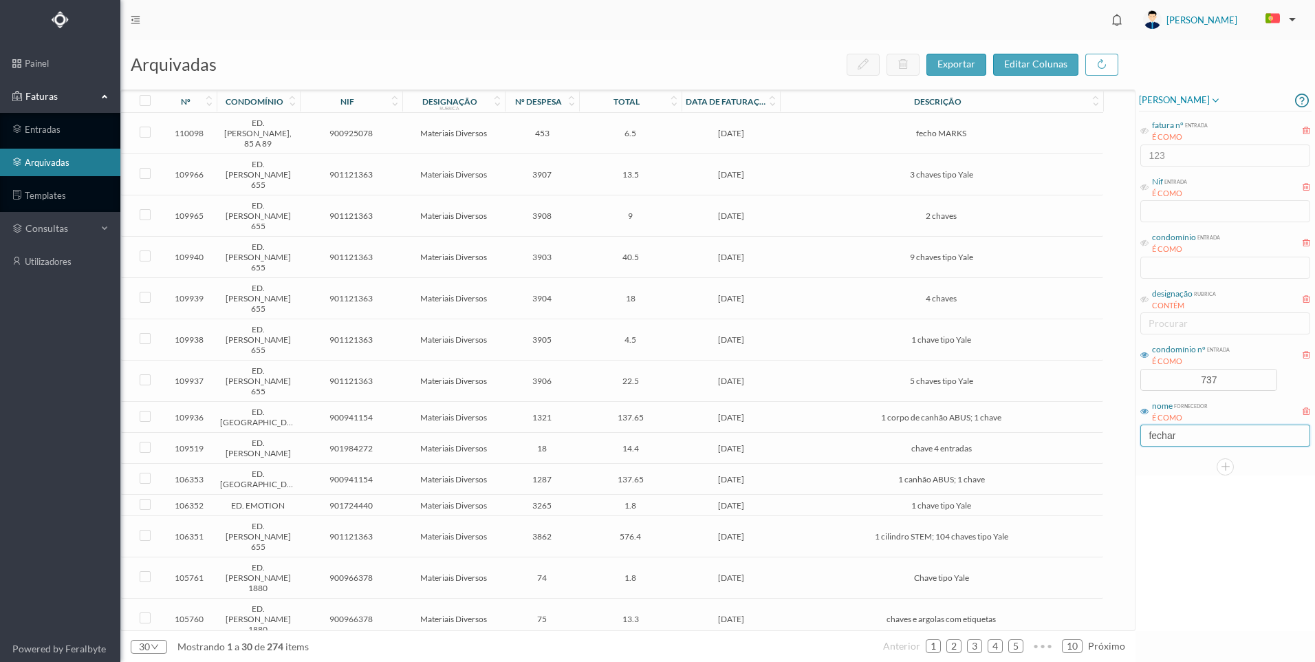
drag, startPoint x: 1184, startPoint y: 437, endPoint x: 1134, endPoint y: 431, distance: 49.8
click at [1134, 431] on div "arquivadas exportar editar colunas nº condomínio nif designação rubrica nº desp…" at bounding box center [717, 351] width 1195 height 622
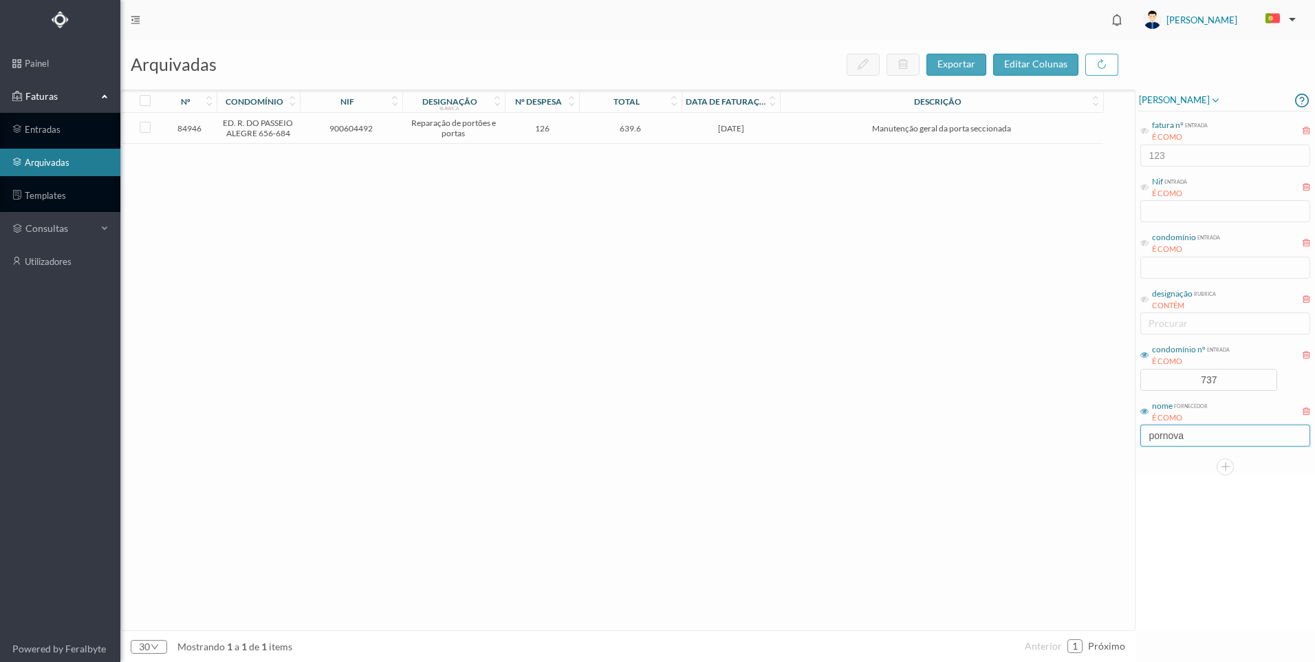
type input "pornova"
click at [602, 140] on td "639.6" at bounding box center [630, 128] width 102 height 31
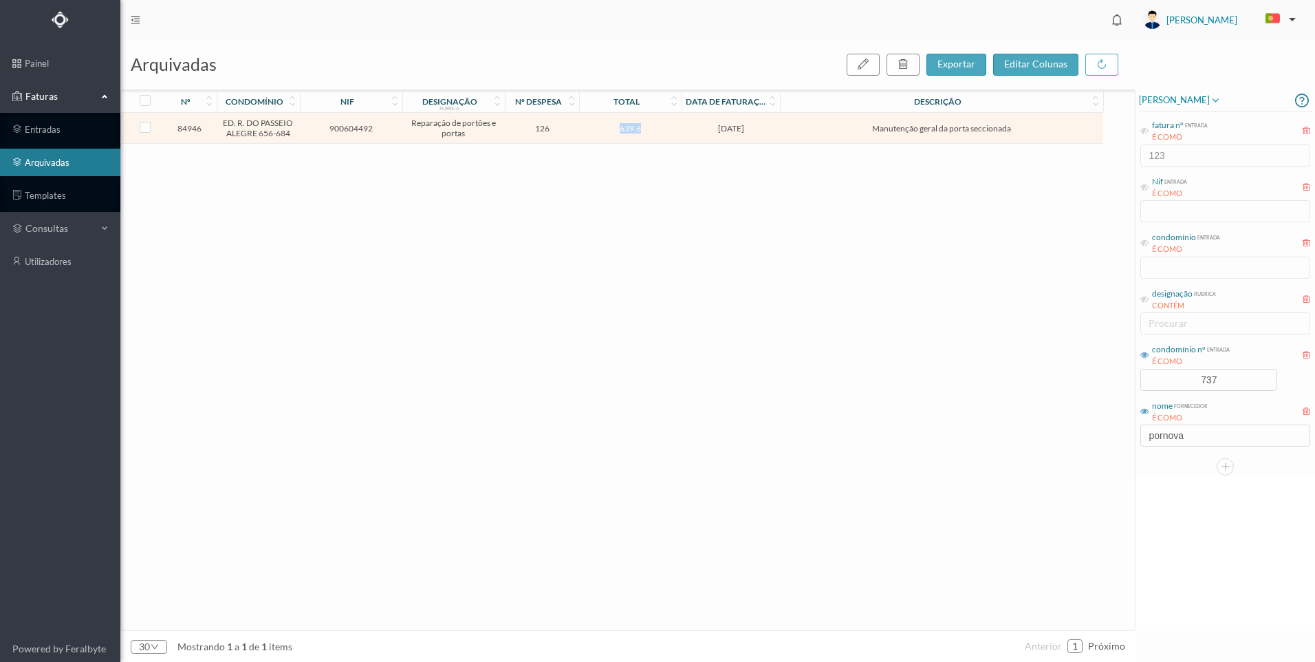
click at [602, 139] on td "639.6" at bounding box center [630, 128] width 102 height 31
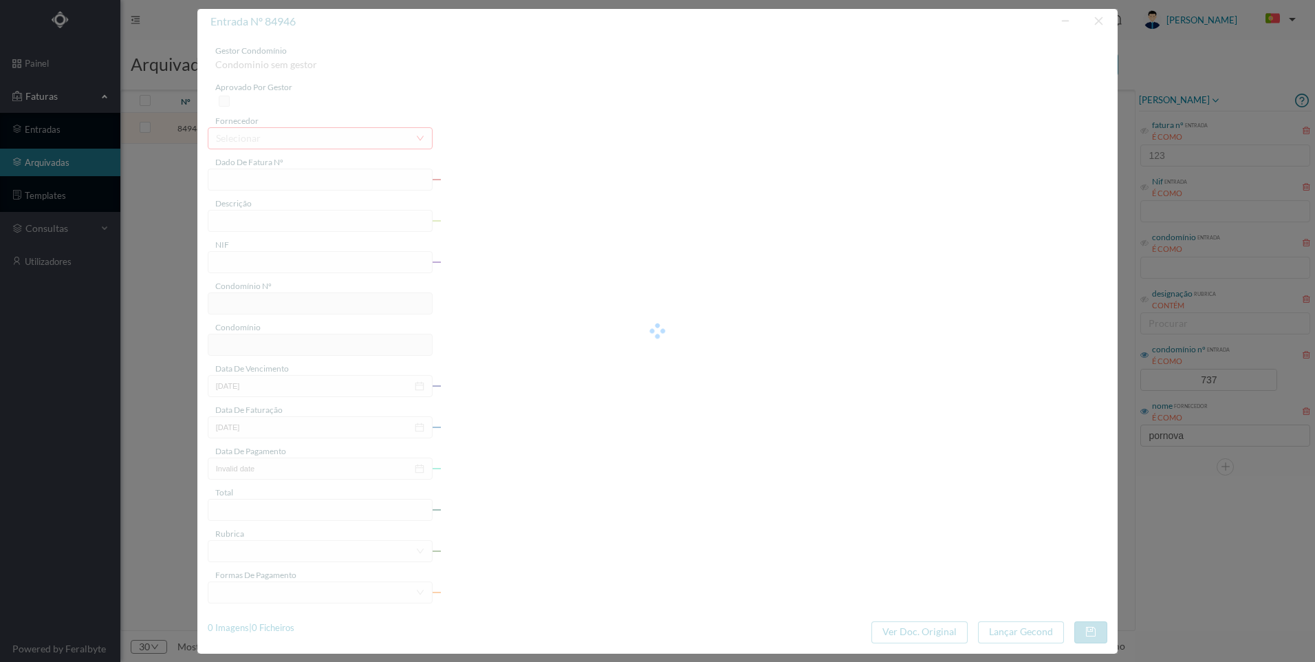
type input "FT1 2/2089"
type input "Manutenção geral da porta seccionada"
type input "900604492"
type input "[DATE]"
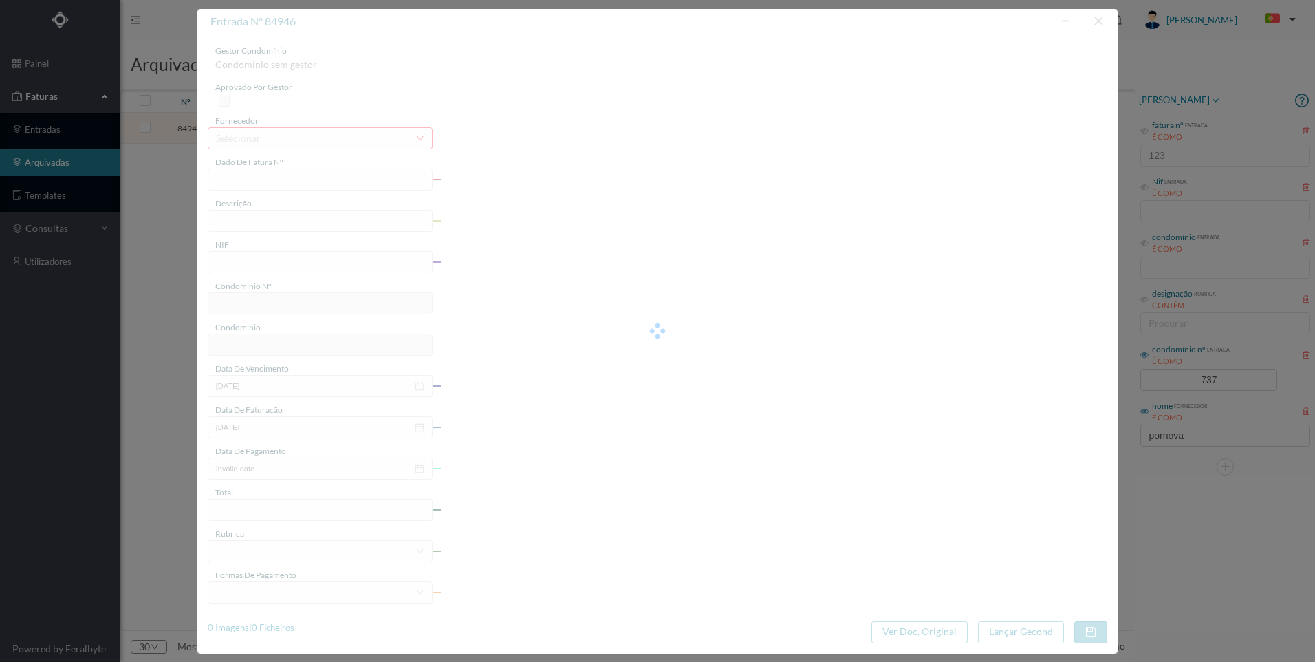
type input "[DATE]"
type input "639.60"
type input "737"
type input "ED. R. DO PASSEIO ALEGRE 656-684"
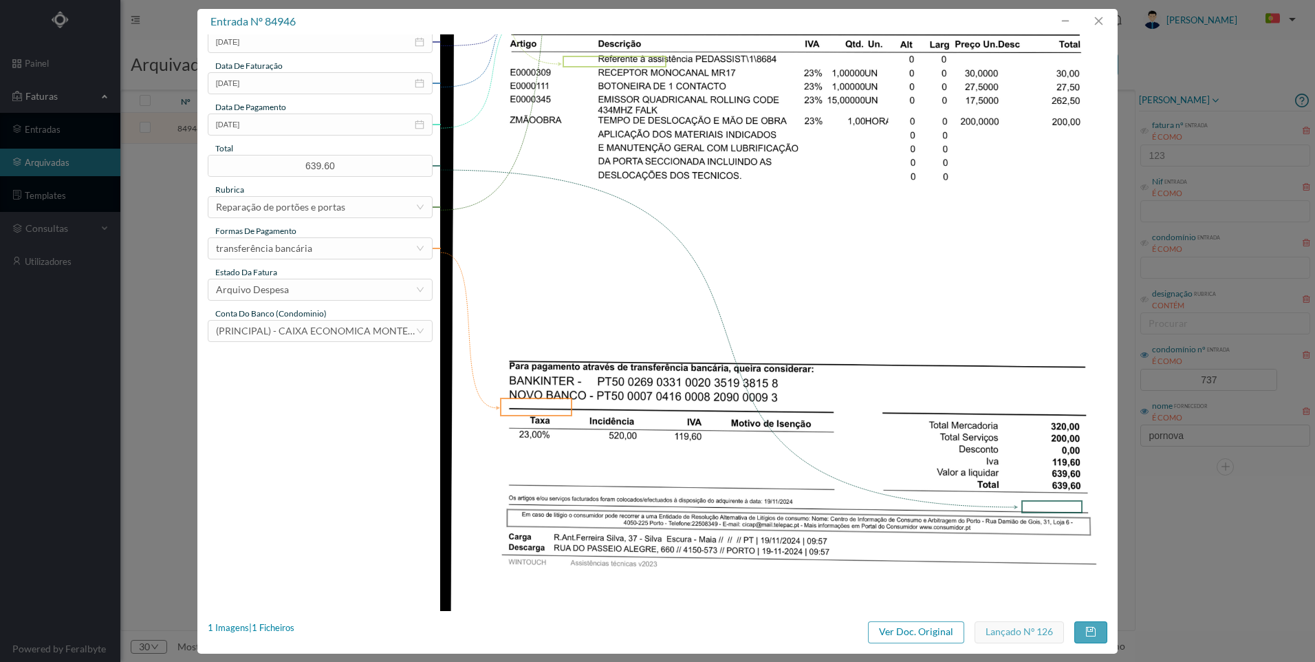
scroll to position [69, 0]
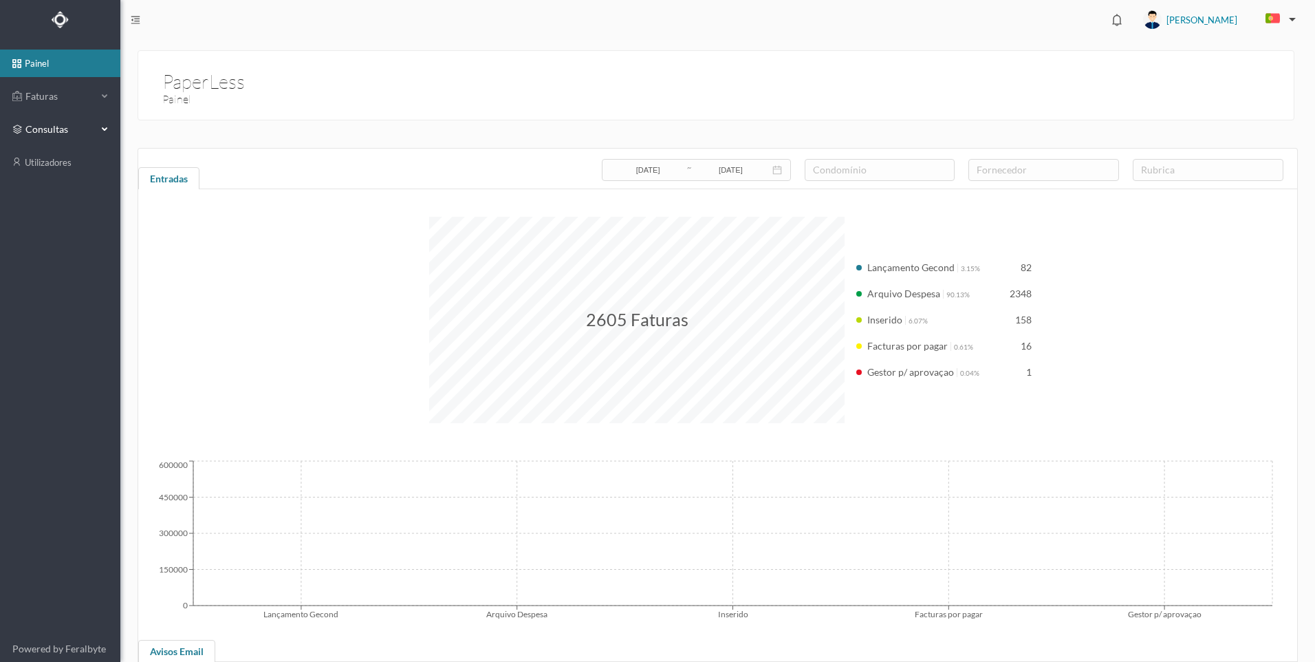
click at [105, 132] on div "consultas" at bounding box center [60, 130] width 120 height 28
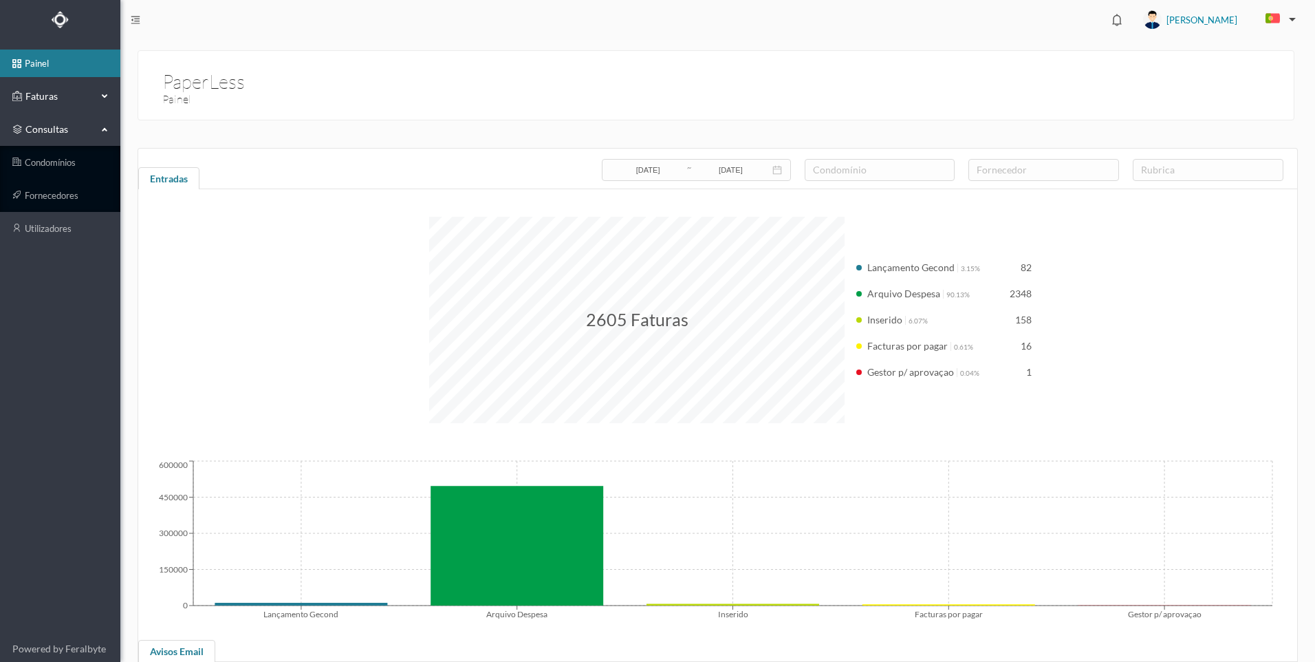
drag, startPoint x: 104, startPoint y: 96, endPoint x: 101, endPoint y: 109, distance: 13.4
click at [104, 96] on icon at bounding box center [105, 96] width 7 height 0
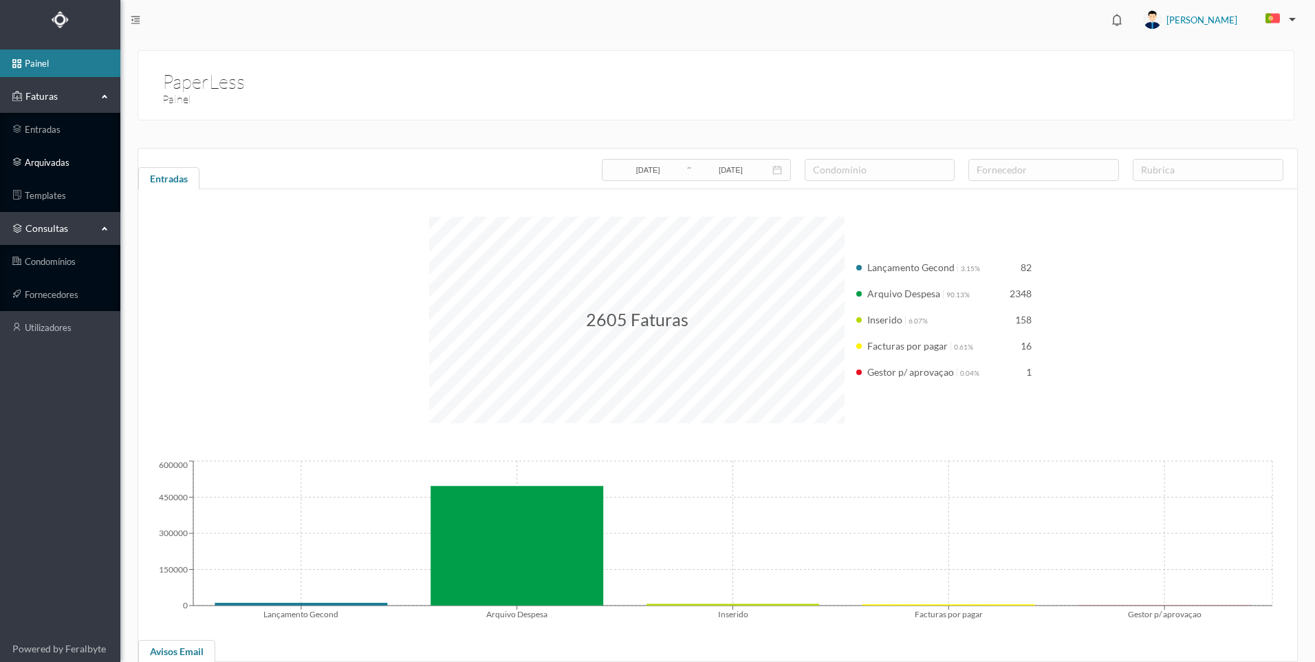
click at [67, 156] on link "arquivadas" at bounding box center [60, 163] width 120 height 28
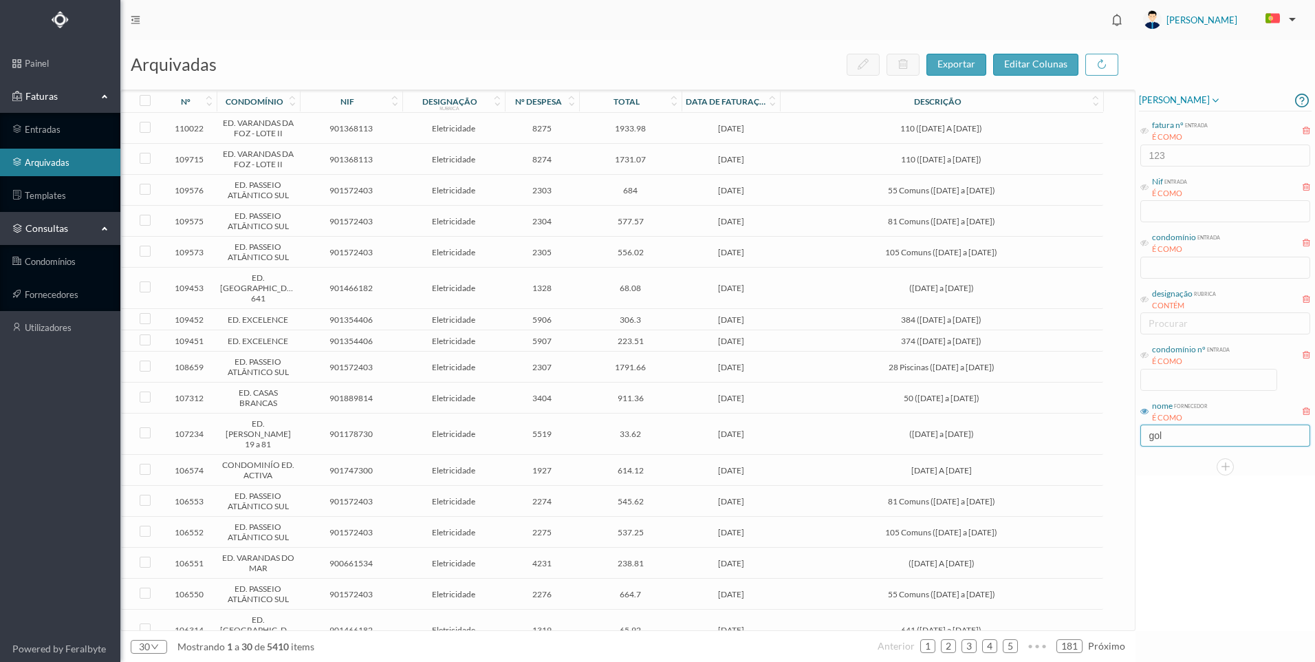
drag, startPoint x: 1144, startPoint y: 434, endPoint x: 1123, endPoint y: 440, distance: 21.5
click at [1120, 436] on div "arquivadas exportar editar colunas nº condomínio nif designação rubrica nº desp…" at bounding box center [717, 351] width 1195 height 622
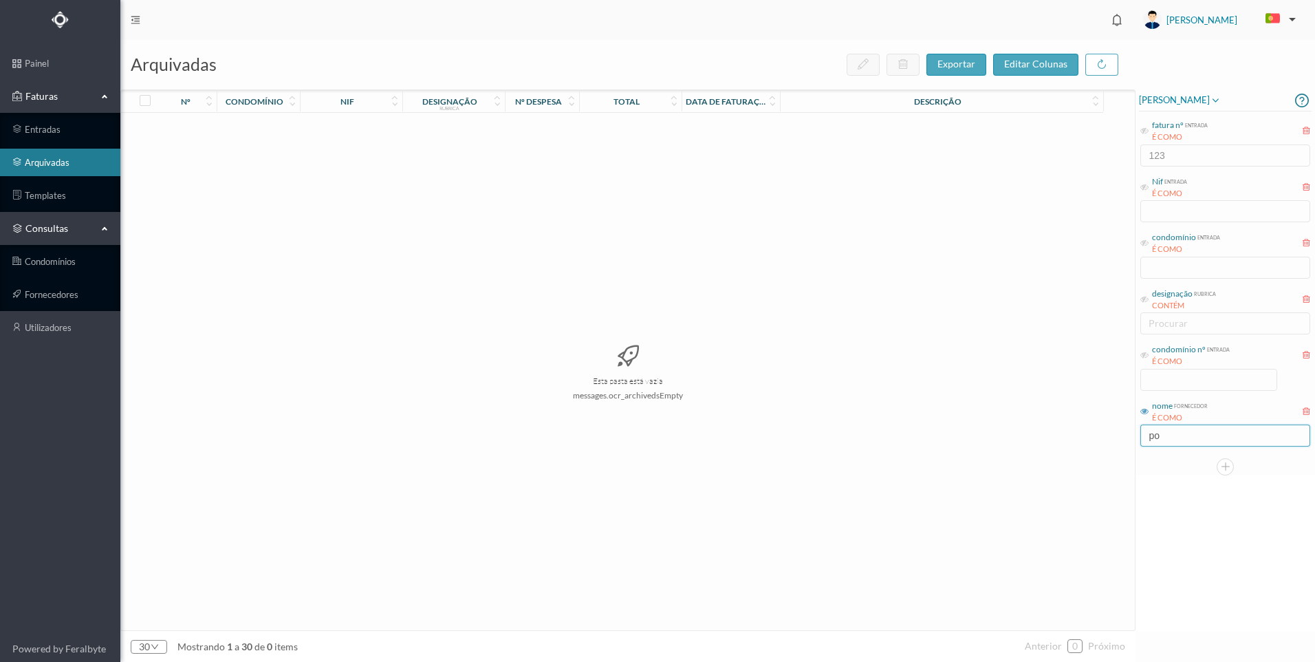
type input "p"
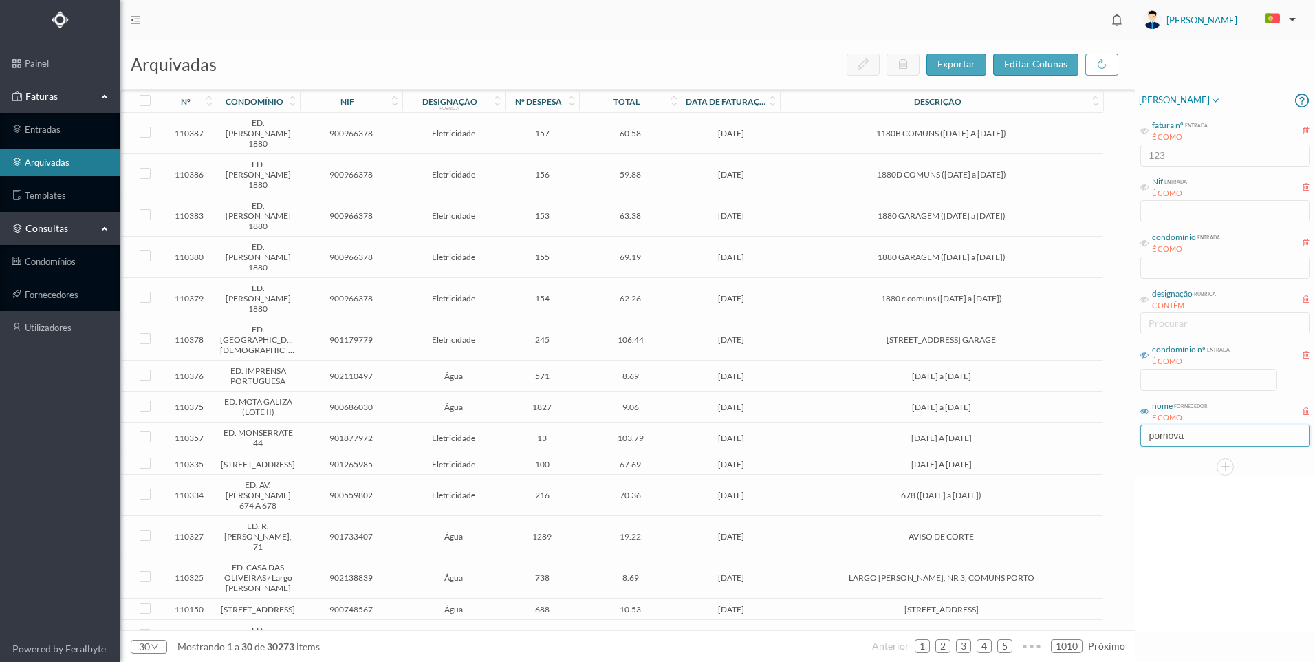
type input "pornova"
click at [1142, 355] on icon at bounding box center [1144, 355] width 8 height 8
click at [1188, 380] on input at bounding box center [1208, 379] width 135 height 21
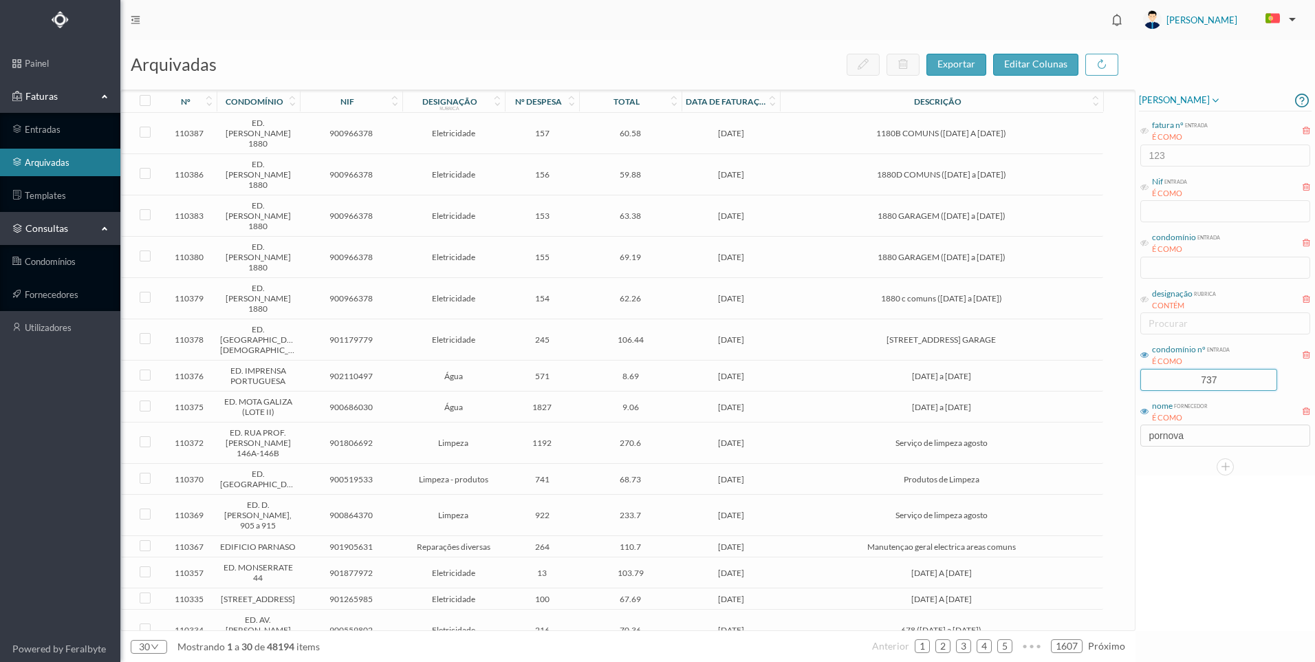
type input "737"
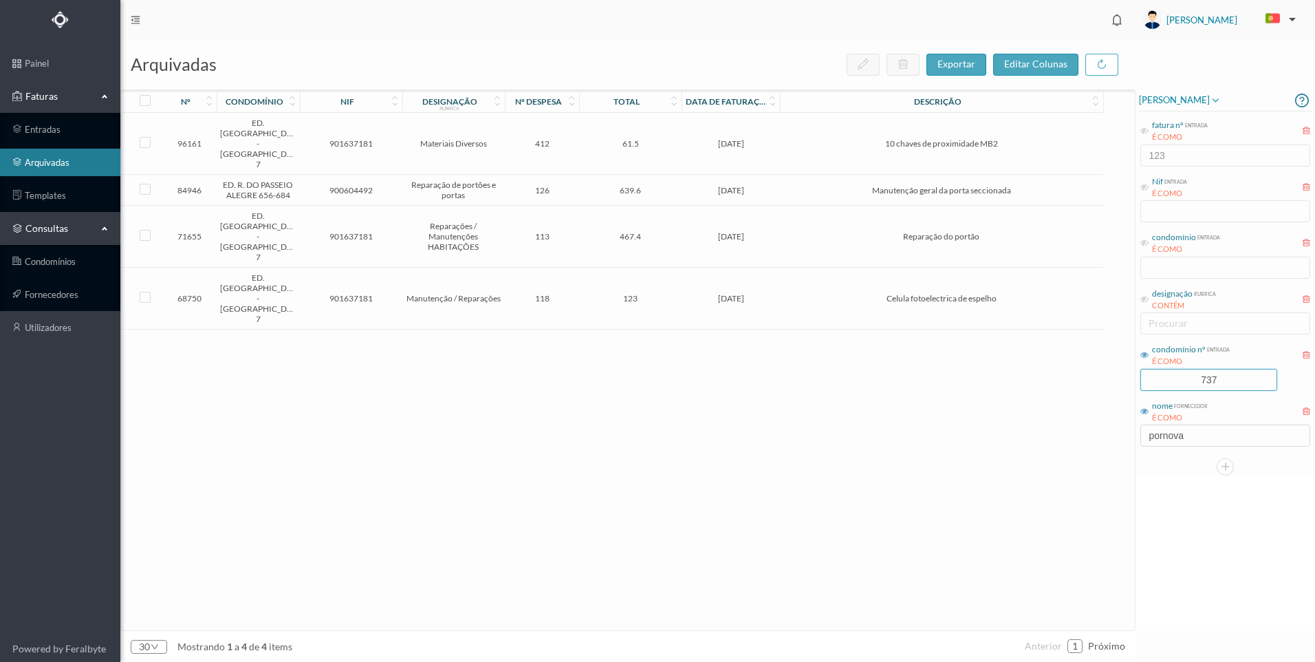
click at [528, 175] on td "126" at bounding box center [542, 190] width 74 height 31
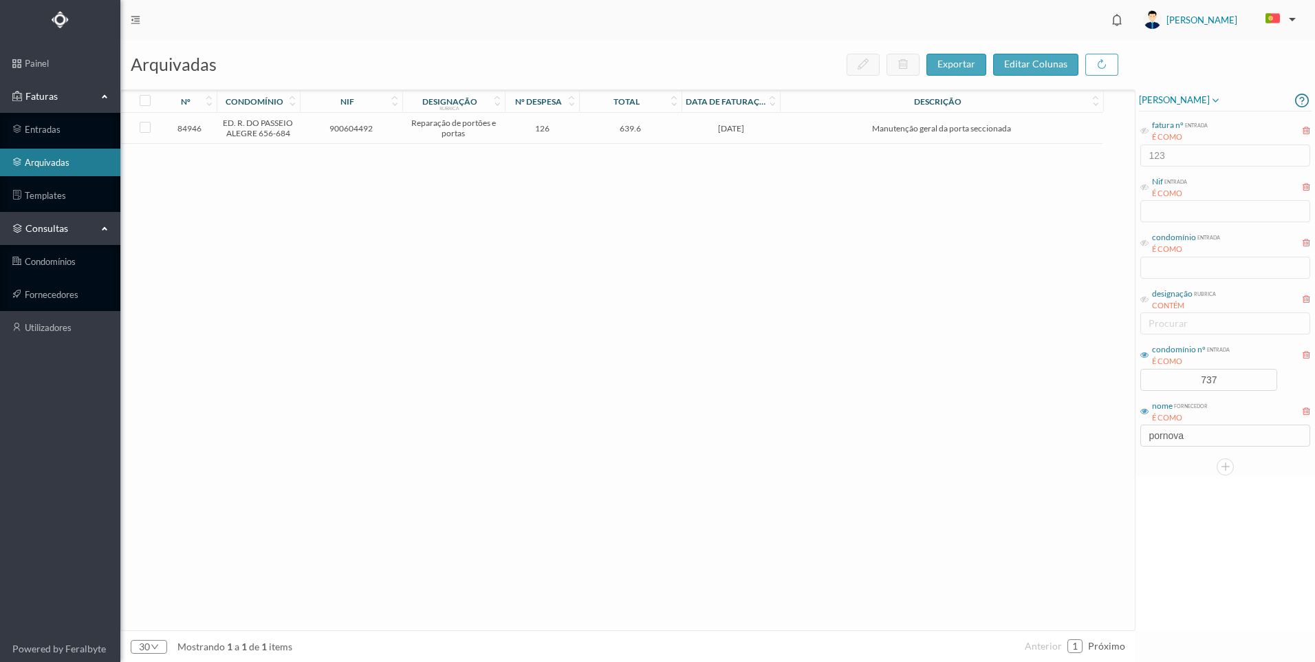
click at [688, 442] on div "84946 ED. R. DO PASSEIO ALEGRE 656-684 900604492 Reparação de portões e portas …" at bounding box center [612, 371] width 982 height 517
click at [711, 131] on span "[DATE]" at bounding box center [730, 128] width 91 height 10
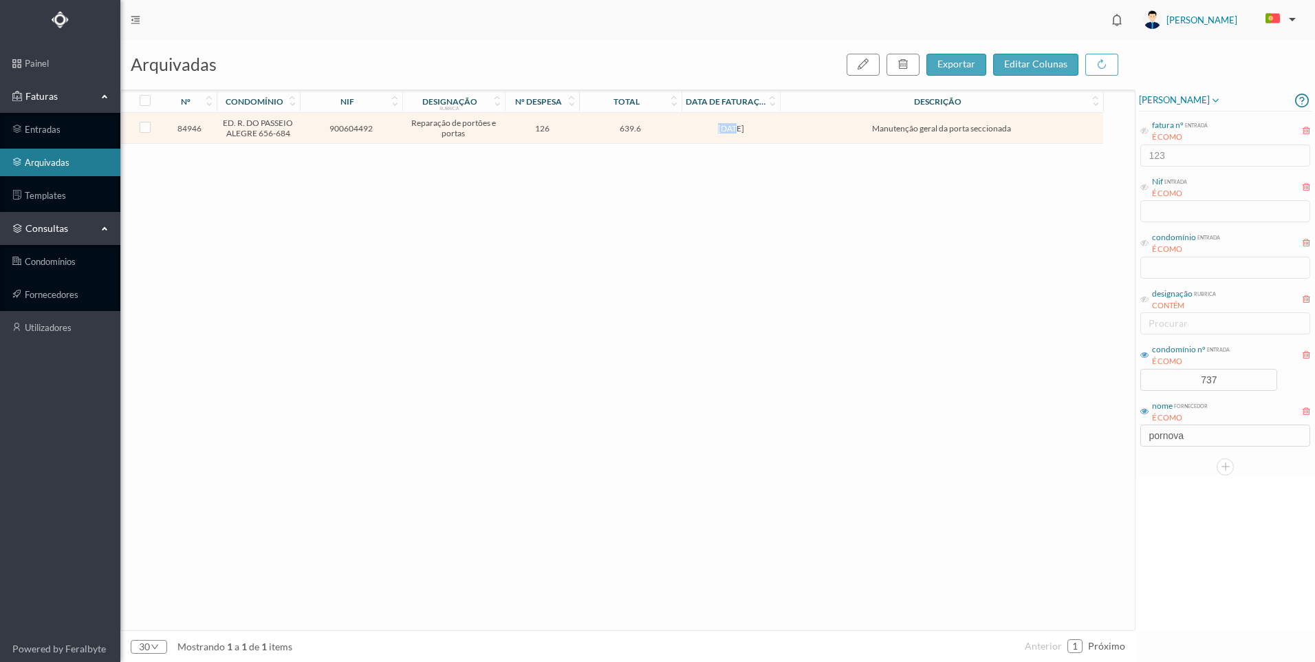
click at [710, 133] on span "[DATE]" at bounding box center [730, 128] width 91 height 10
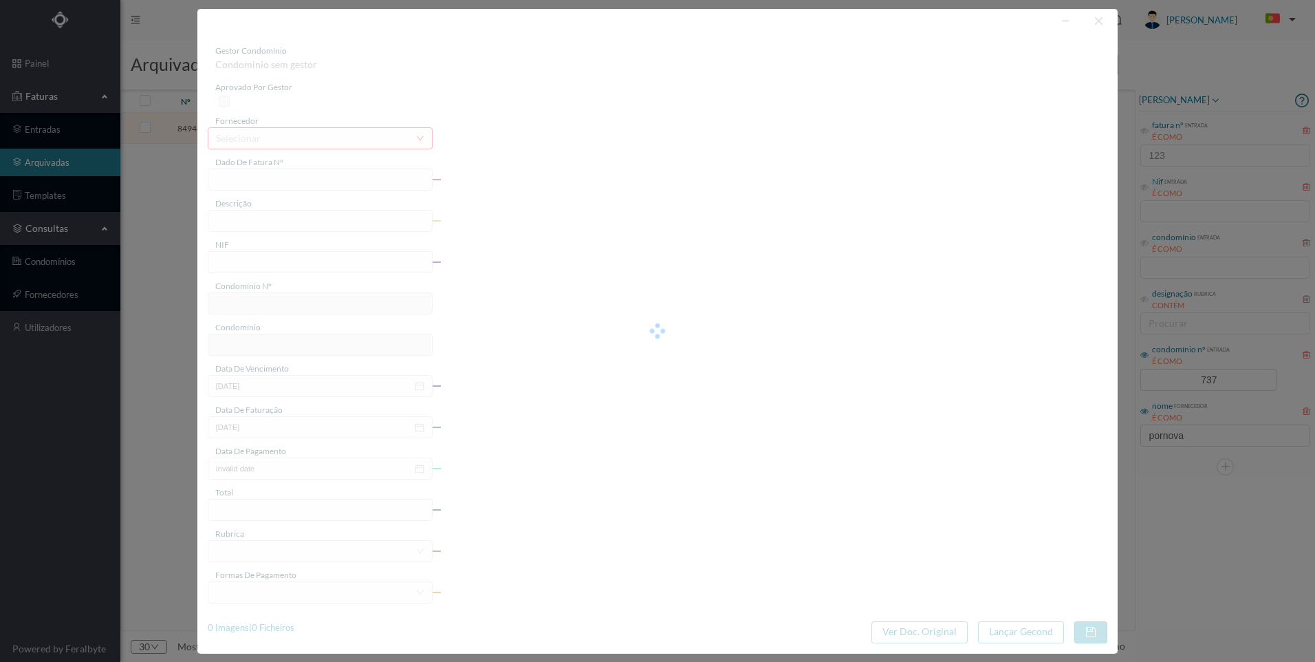
type input "FT1 2/2089"
type input "Manutenção geral da porta seccionada"
type input "900604492"
type input "[DATE]"
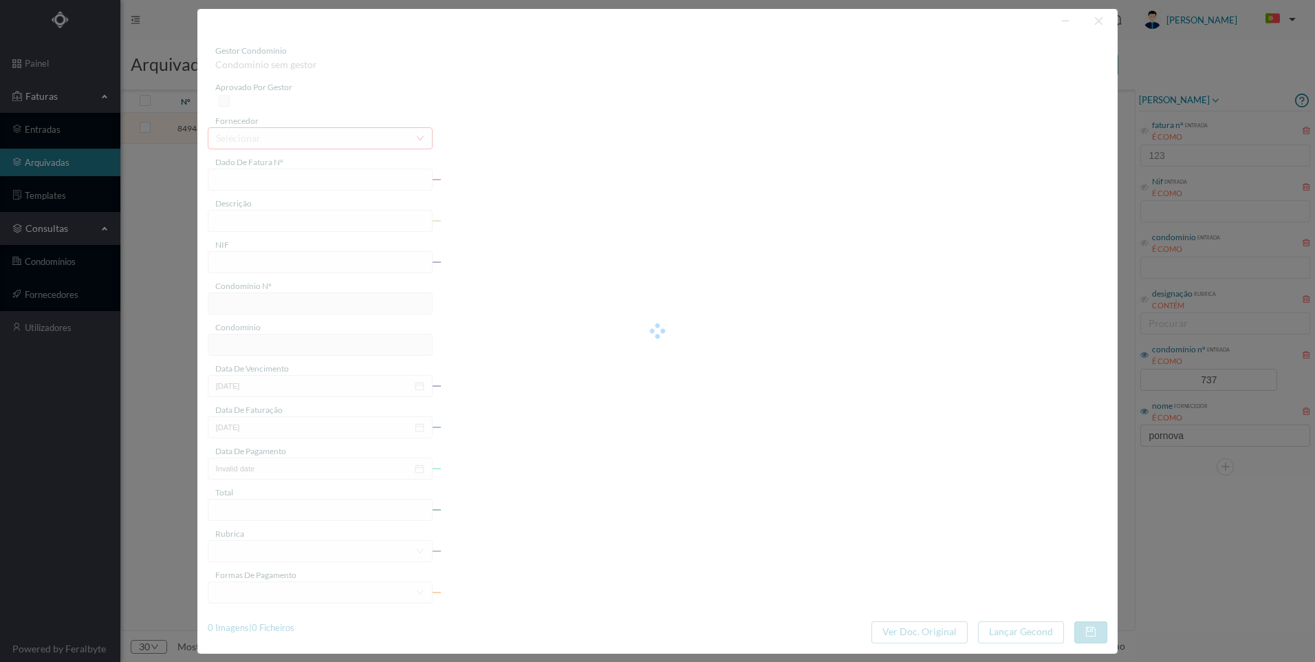
type input "[DATE]"
type input "639.60"
type input "737"
type input "ED. R. DO PASSEIO ALEGRE 656-684"
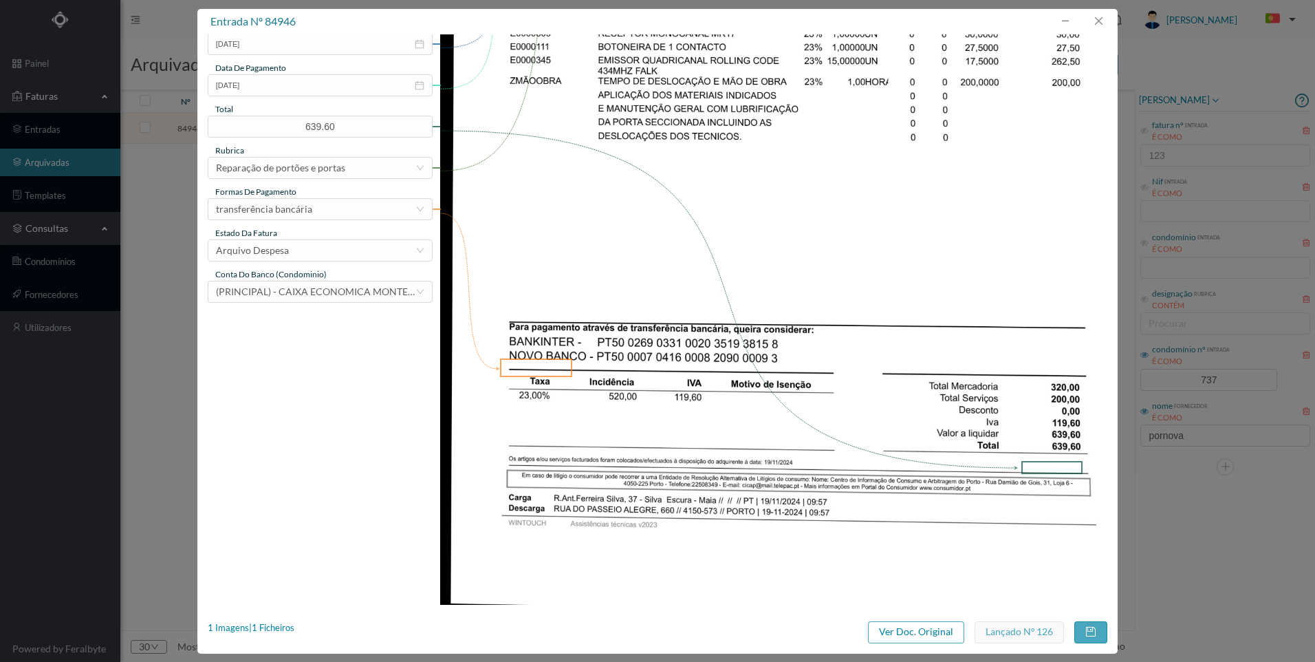
scroll to position [39, 0]
